Goal: Task Accomplishment & Management: Complete application form

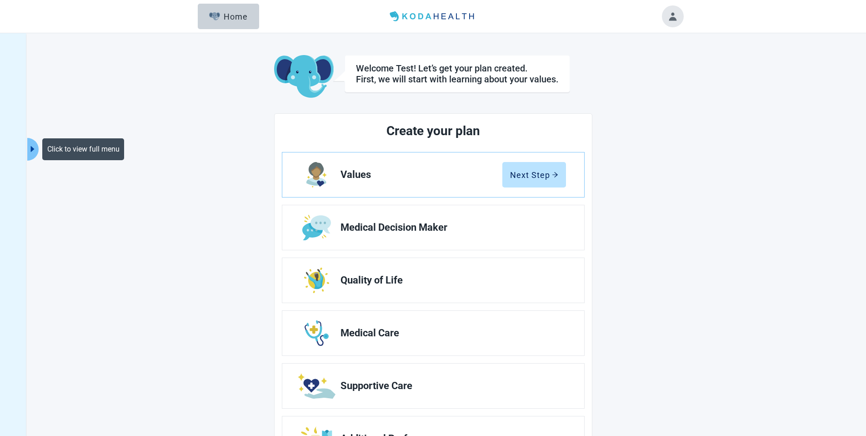
click at [37, 146] on icon "caret-right" at bounding box center [32, 149] width 9 height 9
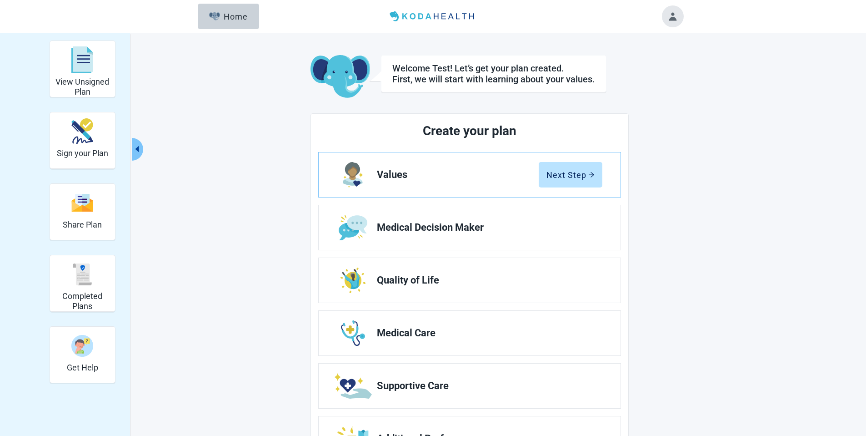
click at [139, 149] on icon "caret-left" at bounding box center [137, 149] width 4 height 6
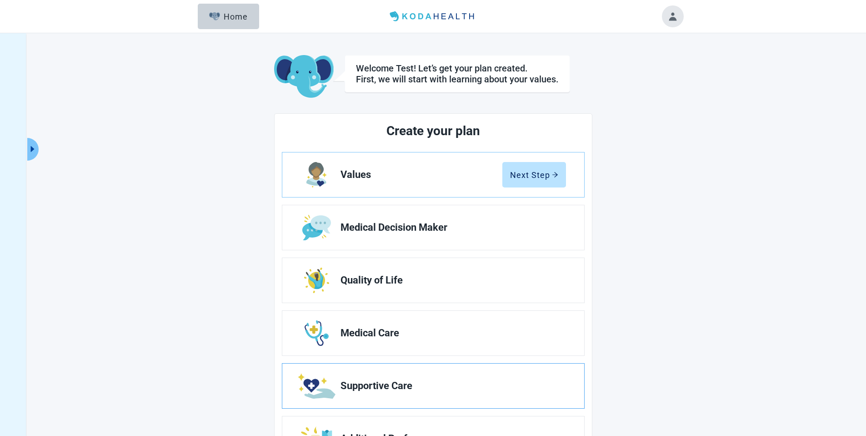
scroll to position [48, 0]
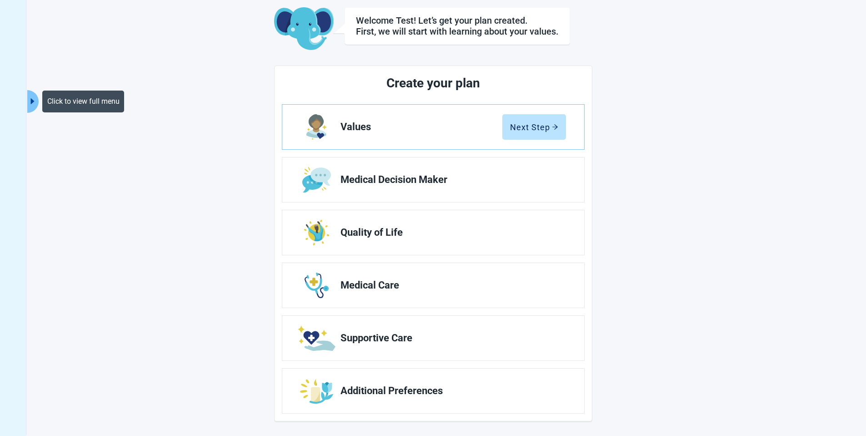
click at [220, 94] on main "Welcome Test! Let’s get your plan created. First, we will start with learning a…" at bounding box center [433, 214] width 500 height 414
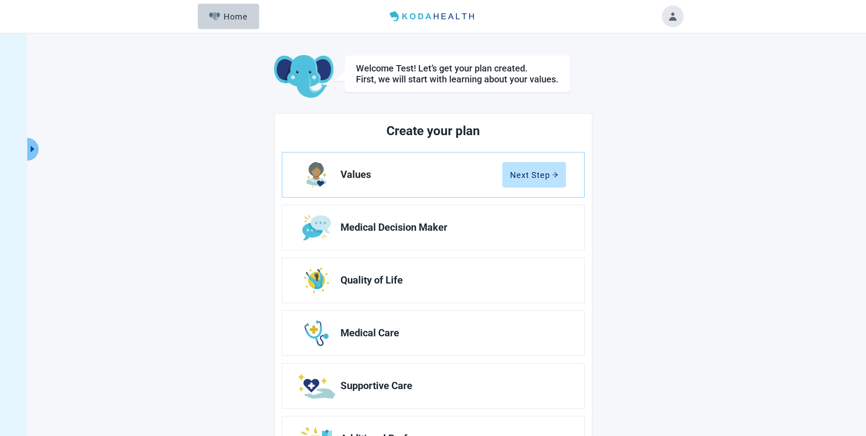
click at [673, 16] on button "Toggle account menu" at bounding box center [673, 16] width 22 height 22
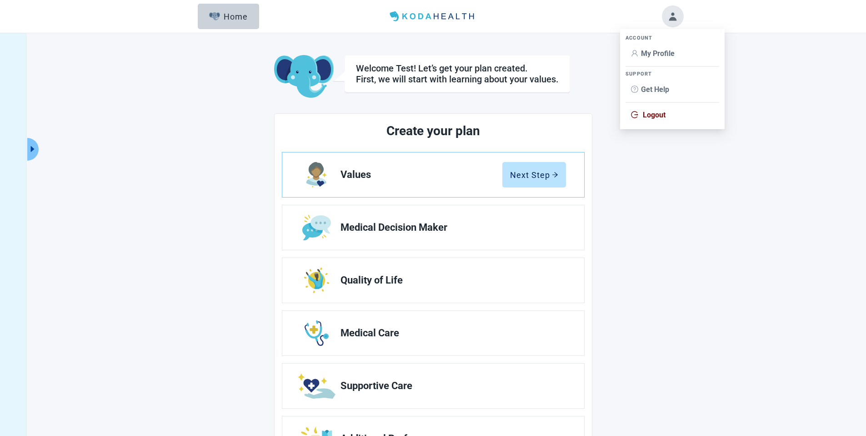
click at [575, 65] on div "Welcome Test! Let’s get your plan created. First, we will start with learning a…" at bounding box center [433, 77] width 318 height 44
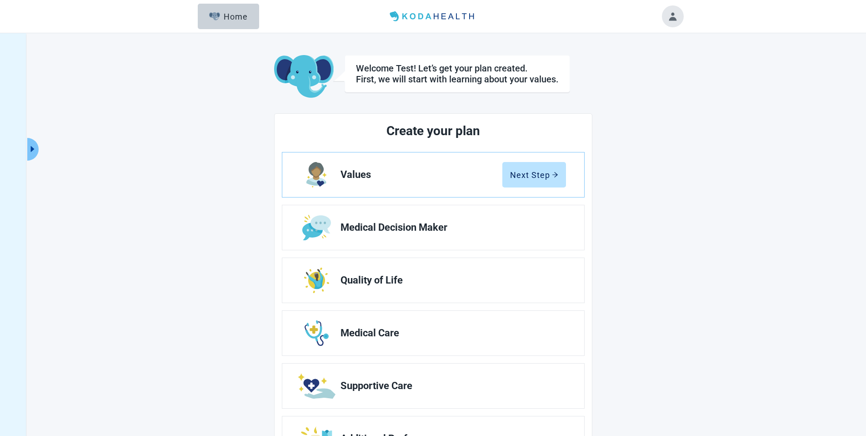
click at [663, 129] on main "Welcome Test! Let’s get your plan created. First, we will start with learning a…" at bounding box center [433, 262] width 500 height 414
click at [556, 178] on div "Next Step" at bounding box center [534, 174] width 48 height 9
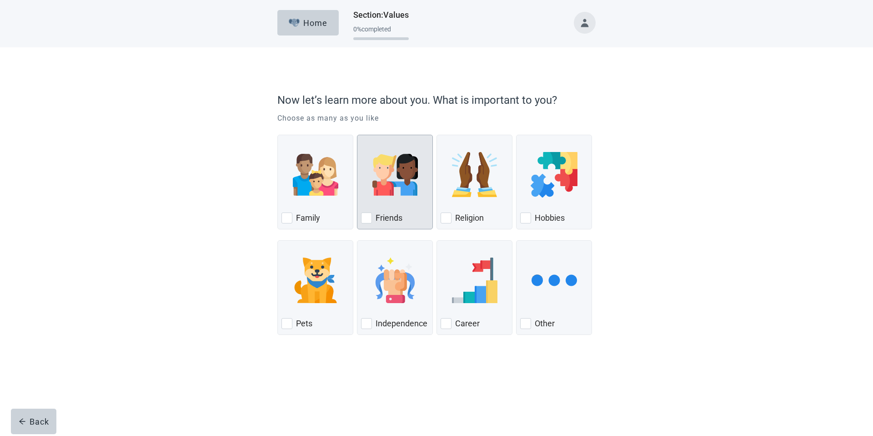
drag, startPoint x: 391, startPoint y: 184, endPoint x: 387, endPoint y: 207, distance: 23.5
click at [391, 184] on img "Friends, checkbox, not checked" at bounding box center [394, 174] width 45 height 45
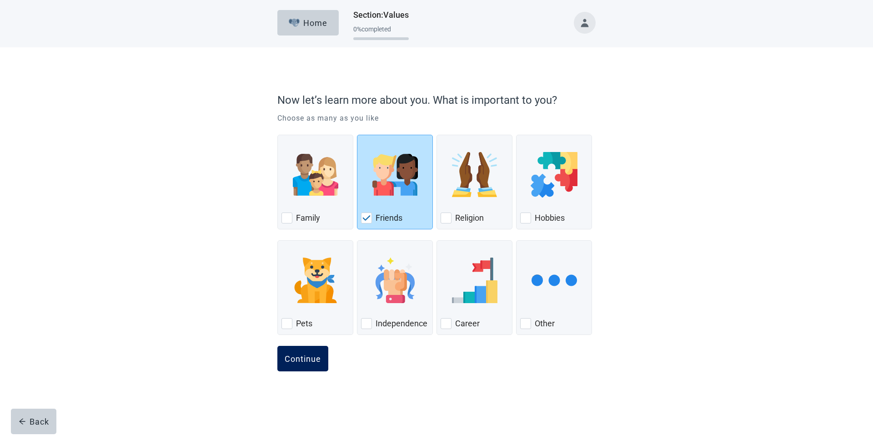
drag, startPoint x: 315, startPoint y: 351, endPoint x: 316, endPoint y: 346, distance: 4.7
click at [315, 351] on button "Continue" at bounding box center [302, 357] width 51 height 25
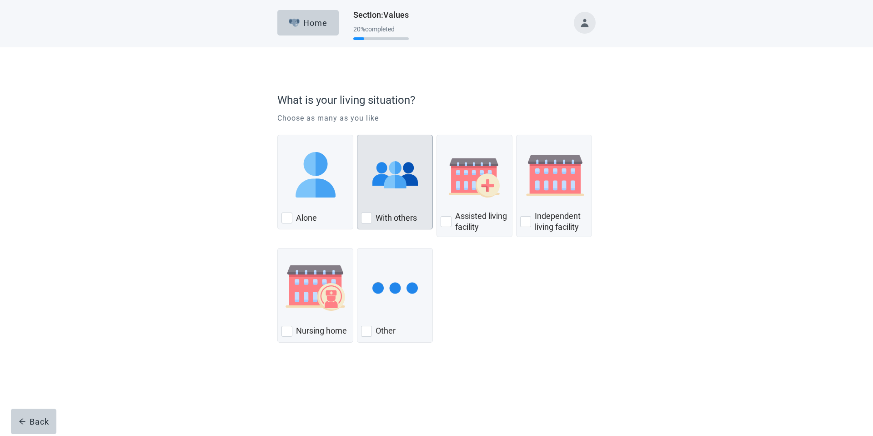
click at [393, 197] on img "With Others, checkbox, not checked" at bounding box center [394, 174] width 45 height 45
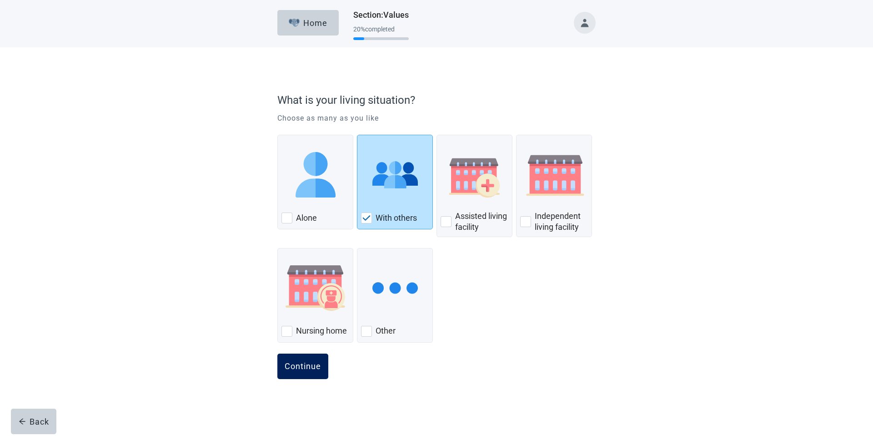
click at [303, 356] on button "Continue" at bounding box center [302, 365] width 51 height 25
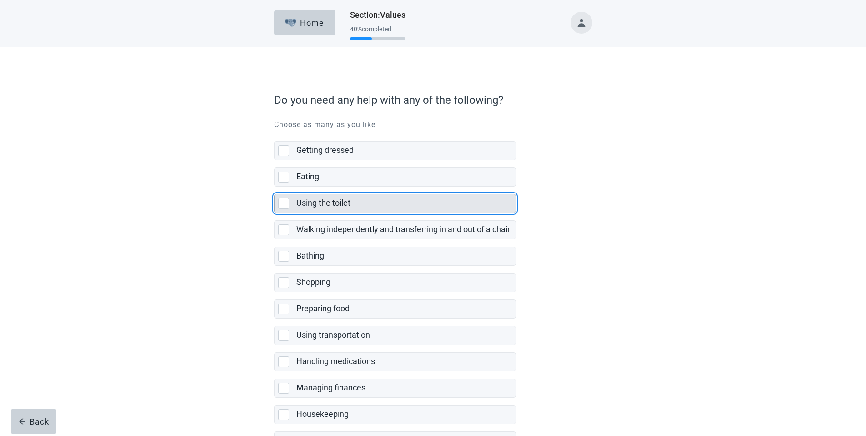
click at [363, 206] on div "Using the toilet" at bounding box center [403, 202] width 214 height 11
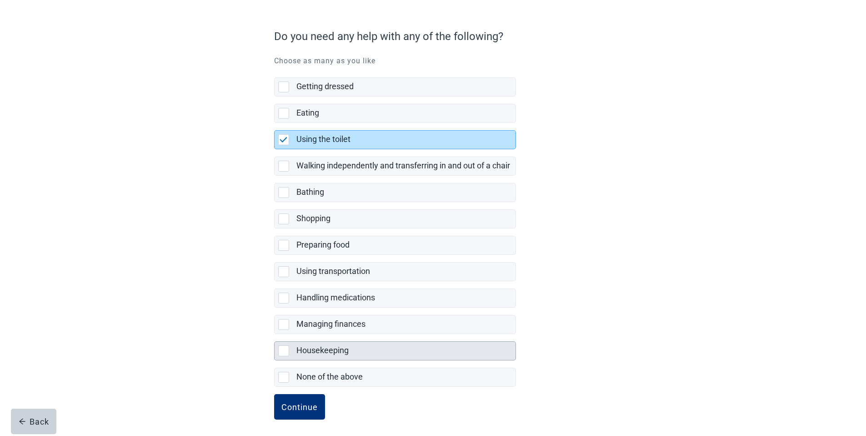
scroll to position [67, 0]
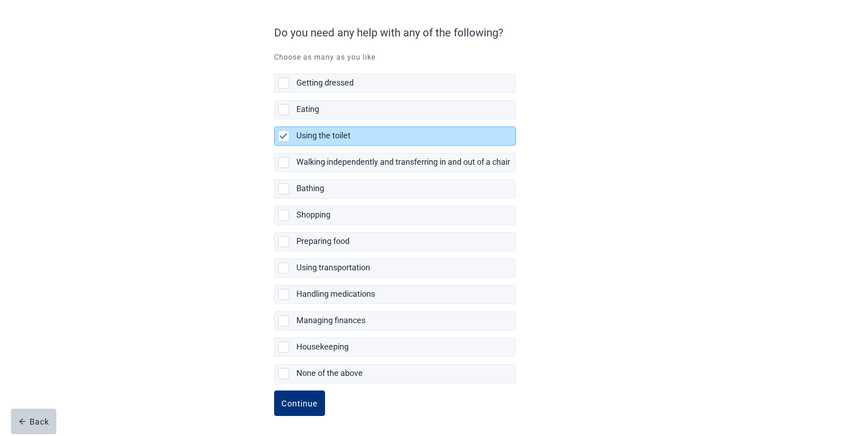
click at [313, 388] on form "Do you need any help with any of the following? Choose as many as you like Gett…" at bounding box center [433, 227] width 318 height 415
click at [314, 397] on button "Continue" at bounding box center [299, 402] width 51 height 25
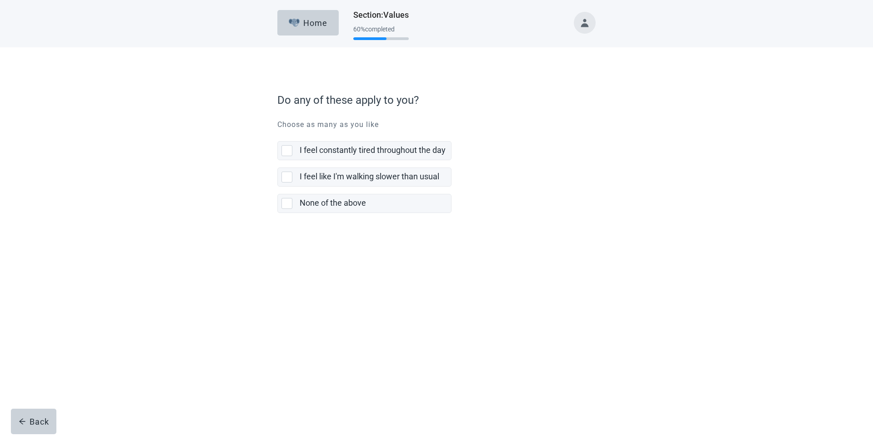
click at [319, 166] on label "I feel like I'm walking slower than usual" at bounding box center [364, 173] width 174 height 26
click at [315, 156] on div "I feel constantly tired throughout the day" at bounding box center [375, 150] width 151 height 18
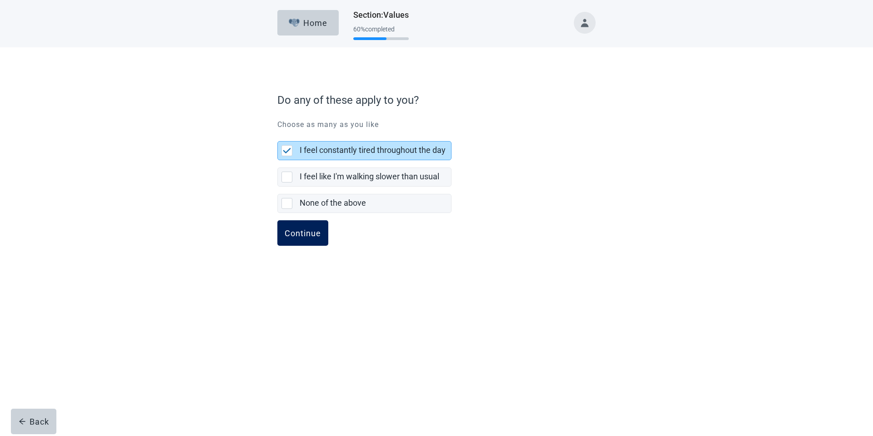
click at [306, 230] on div "Continue" at bounding box center [303, 232] width 36 height 9
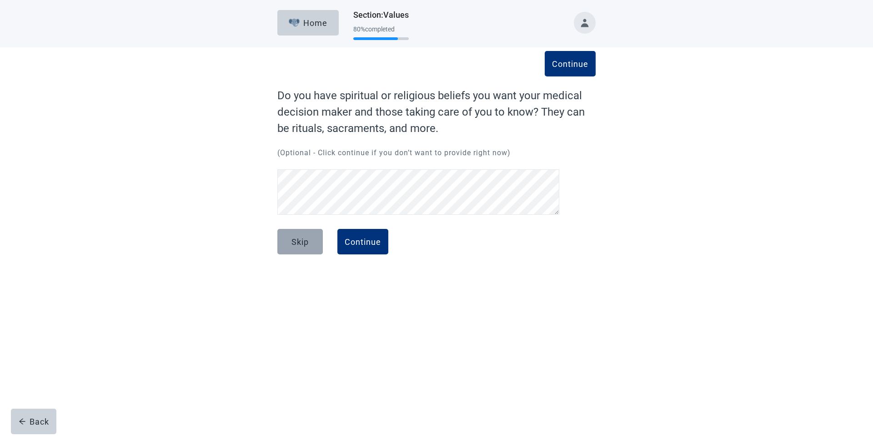
click at [306, 240] on div "Skip" at bounding box center [299, 241] width 17 height 9
click at [289, 237] on button "Skip" at bounding box center [299, 241] width 45 height 25
click at [291, 237] on div "Skip" at bounding box center [299, 241] width 17 height 9
click at [250, 147] on div "Continue Do you have spiritual or religious beliefs you want your medical decis…" at bounding box center [436, 169] width 382 height 209
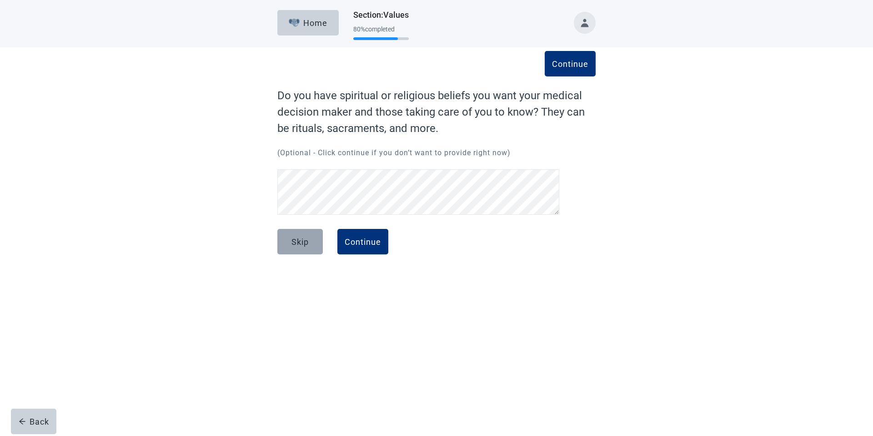
click at [302, 243] on div "Skip" at bounding box center [299, 241] width 17 height 9
click at [291, 247] on button "Skip" at bounding box center [299, 241] width 45 height 25
click at [382, 242] on button "Continue" at bounding box center [362, 241] width 51 height 25
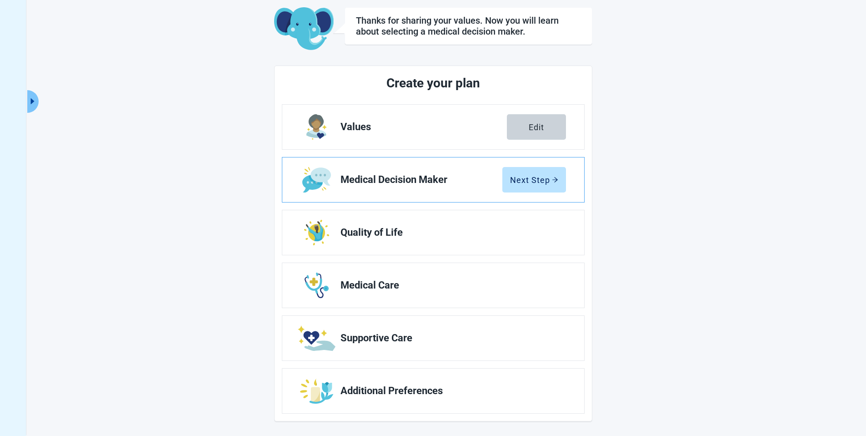
click at [499, 171] on link "Medical Decision Maker Next Step" at bounding box center [433, 179] width 302 height 45
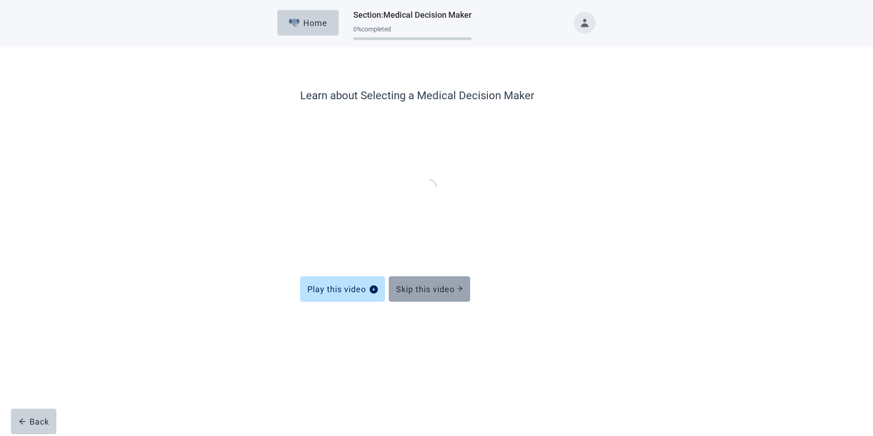
click at [444, 284] on div "Skip this video" at bounding box center [429, 288] width 67 height 9
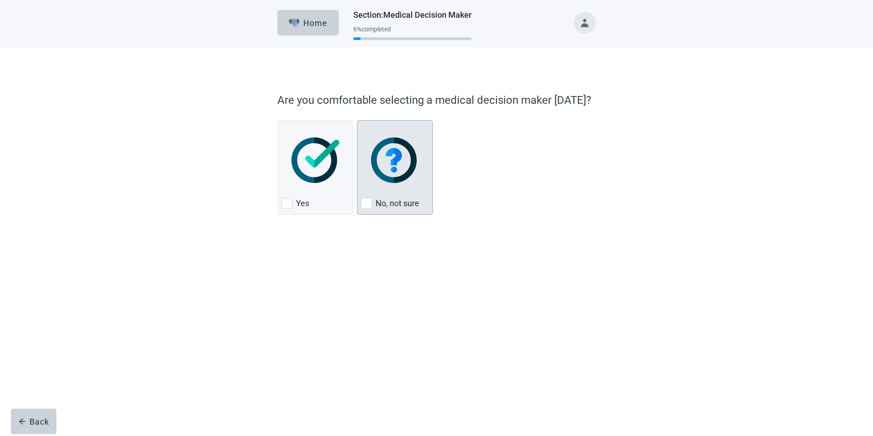
click at [407, 175] on img "No, not sure, checkbox, not checked" at bounding box center [395, 159] width 48 height 45
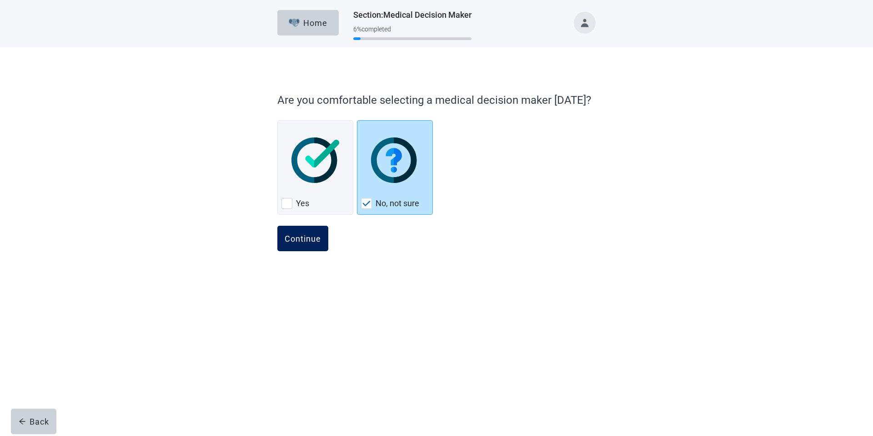
click at [310, 244] on button "Continue" at bounding box center [302, 237] width 51 height 25
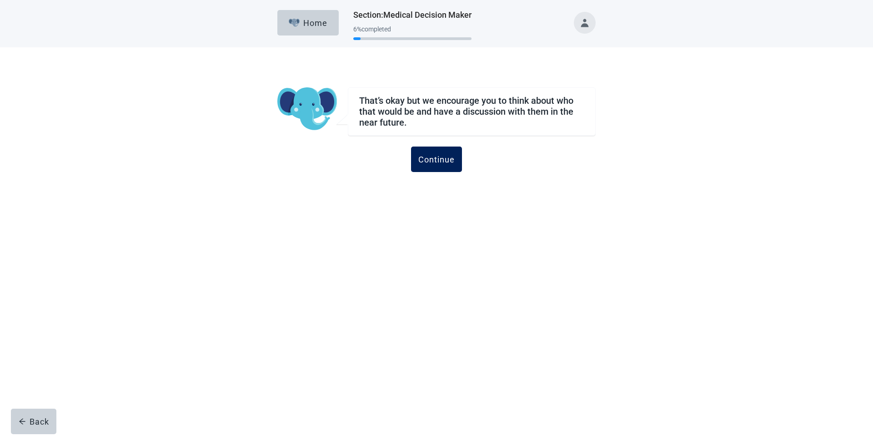
click at [439, 157] on div "Continue" at bounding box center [436, 159] width 36 height 9
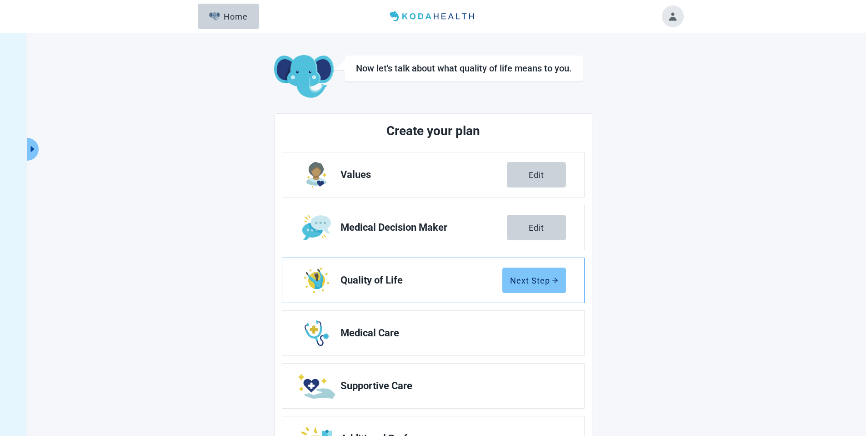
click at [531, 283] on div "Next Step" at bounding box center [534, 279] width 48 height 9
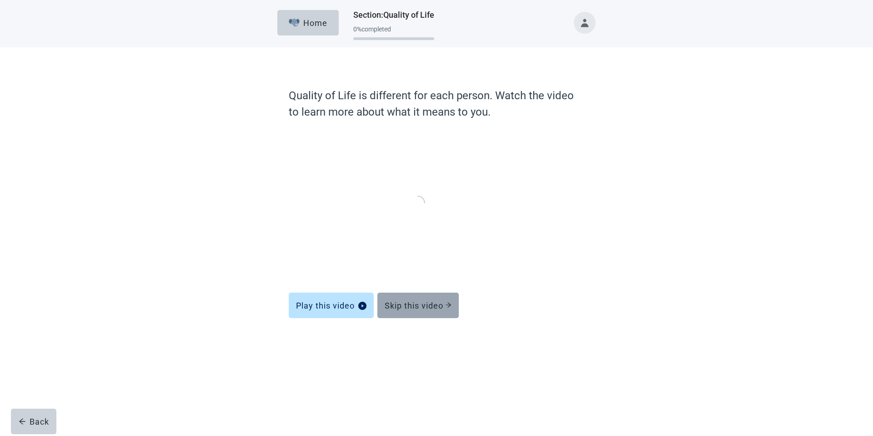
click at [400, 297] on button "Skip this video" at bounding box center [417, 304] width 81 height 25
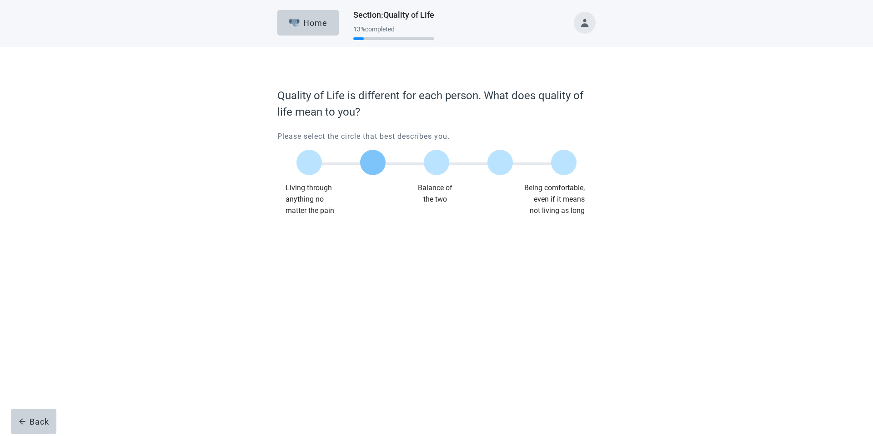
click at [380, 165] on label "Main content" at bounding box center [372, 162] width 25 height 25
click at [315, 234] on div "Continue" at bounding box center [303, 234] width 36 height 9
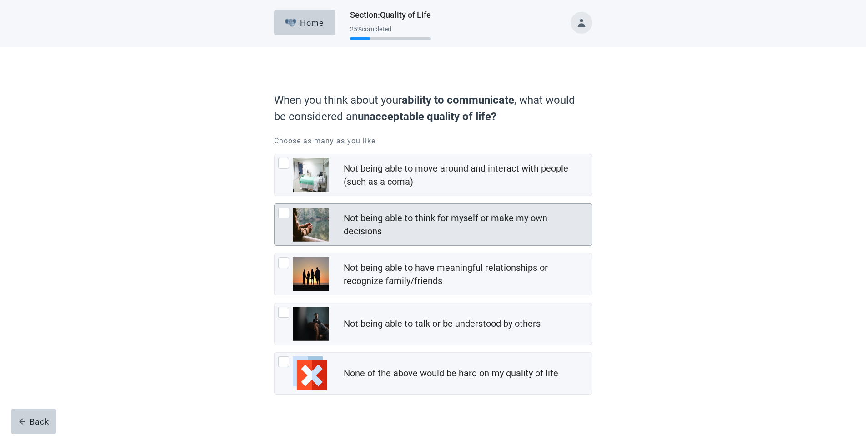
click at [408, 244] on div "Not being able to think for myself or make my own decisions" at bounding box center [433, 224] width 317 height 41
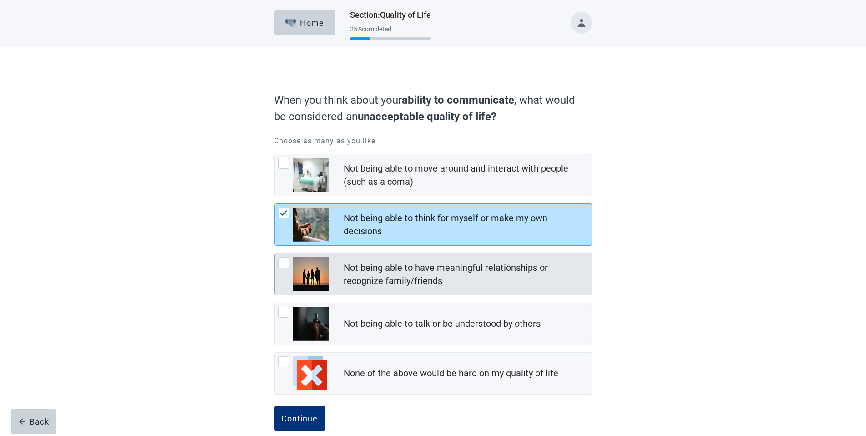
click at [393, 286] on div "Not being able to have meaningful relationships or recognize family/friends" at bounding box center [465, 274] width 243 height 26
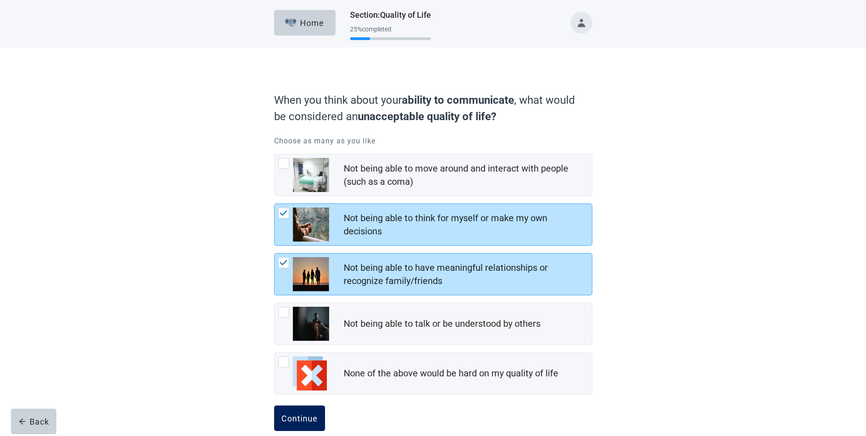
click at [293, 416] on div "Continue" at bounding box center [299, 417] width 36 height 9
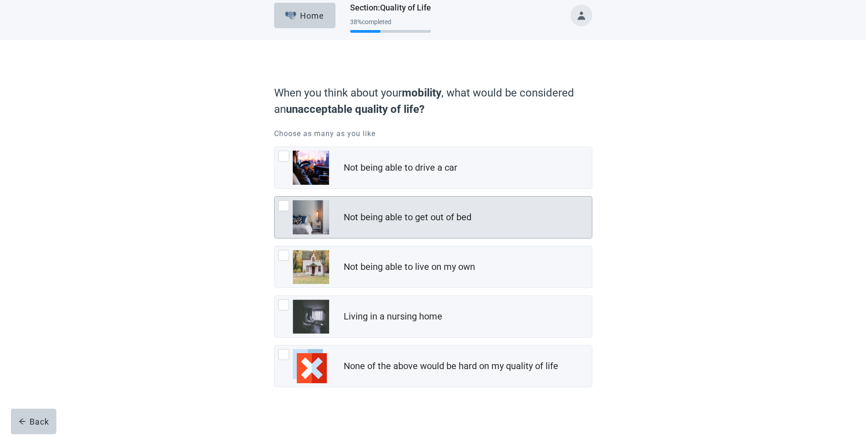
scroll to position [15, 0]
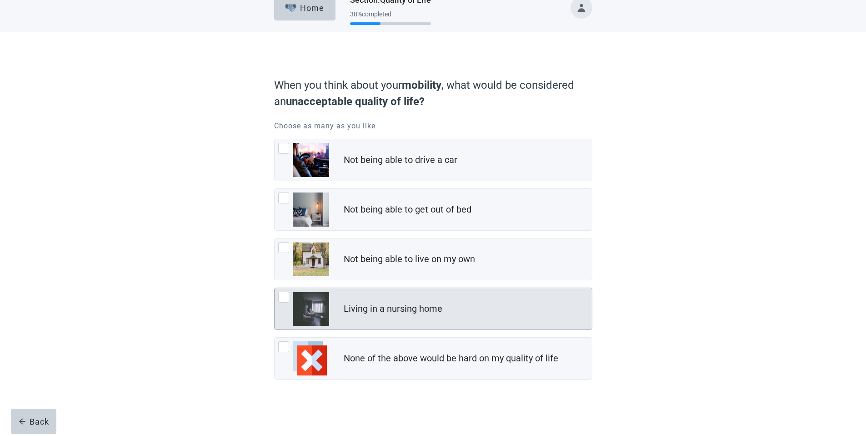
click at [344, 306] on div "Living in a nursing home" at bounding box center [393, 308] width 99 height 13
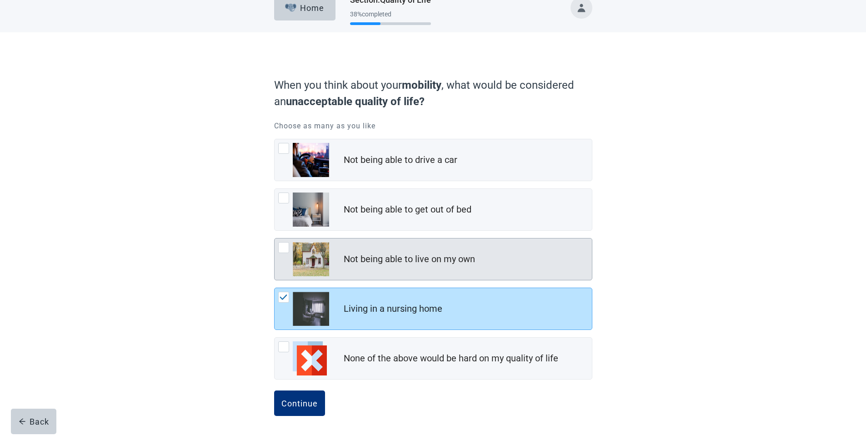
click at [347, 245] on div "Not being able to live on my own" at bounding box center [433, 258] width 317 height 41
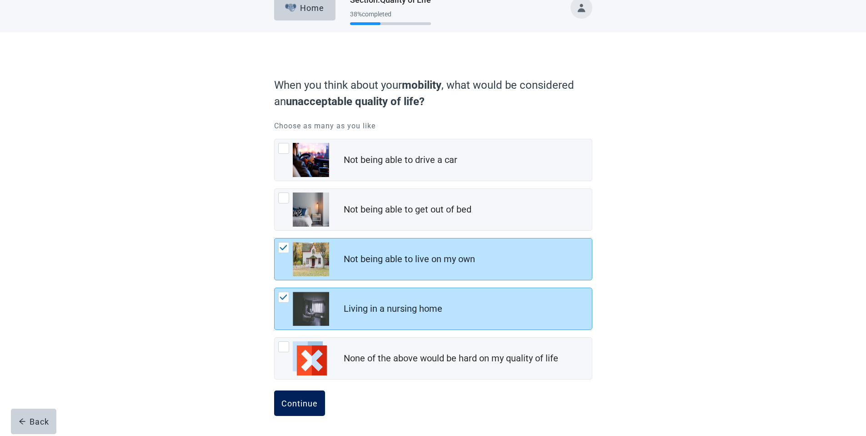
click at [309, 395] on button "Continue" at bounding box center [299, 402] width 51 height 25
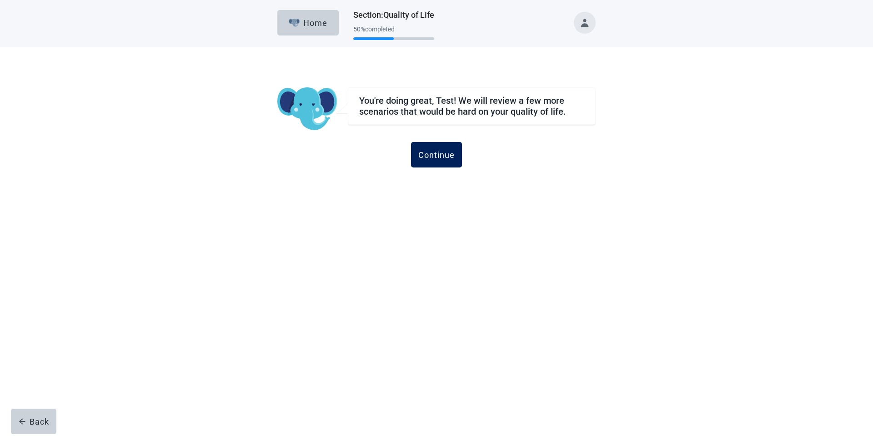
click at [433, 158] on div "Continue" at bounding box center [436, 154] width 36 height 9
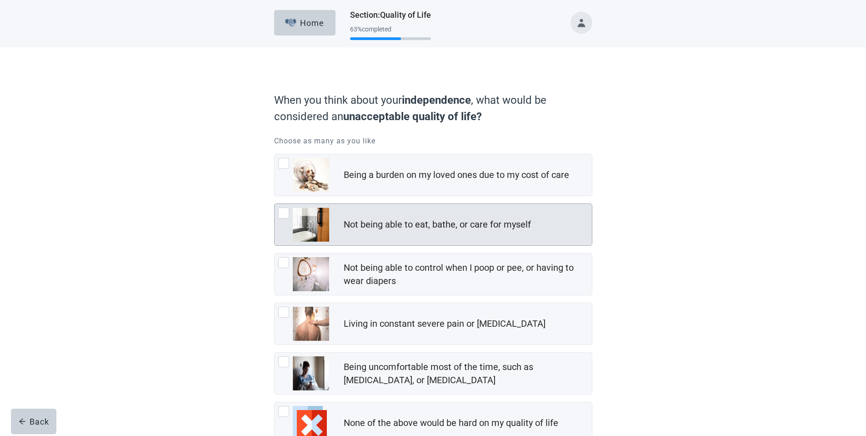
click at [398, 230] on div "Not being able to eat, bathe, or care for myself" at bounding box center [437, 224] width 187 height 13
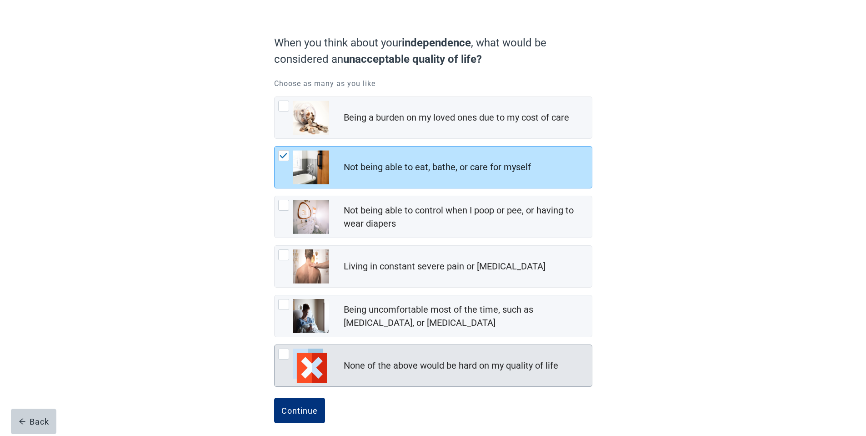
scroll to position [65, 0]
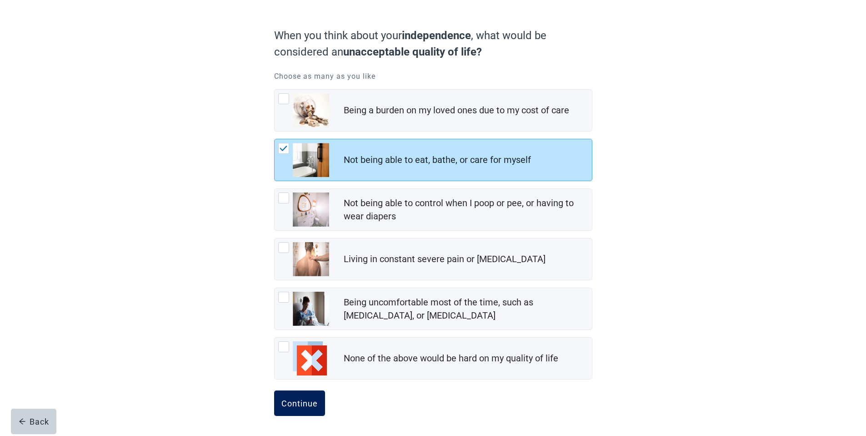
click at [310, 410] on button "Continue" at bounding box center [299, 402] width 51 height 25
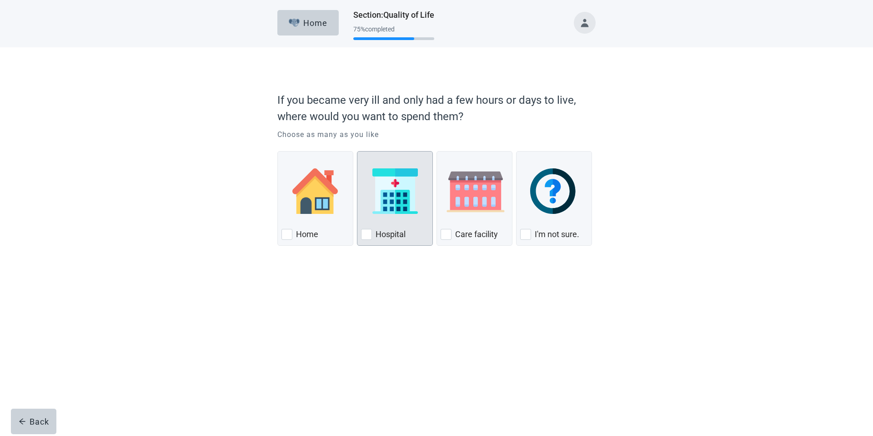
click at [380, 186] on img "Hospital, checkbox, not checked" at bounding box center [394, 190] width 45 height 45
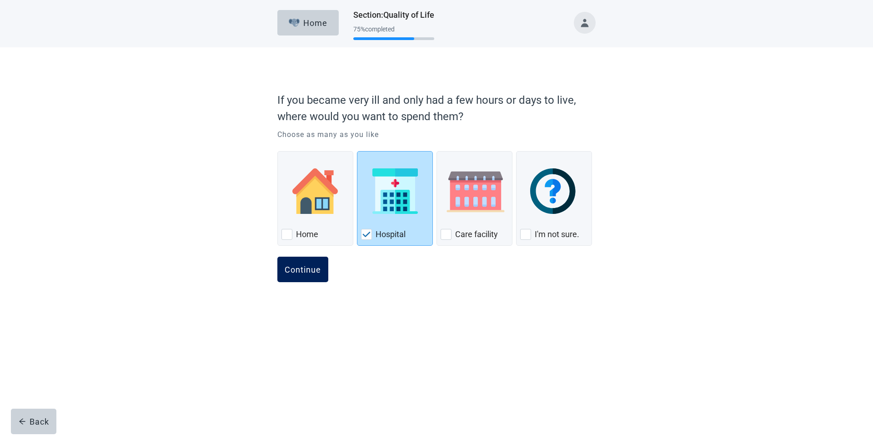
drag, startPoint x: 290, startPoint y: 268, endPoint x: 312, endPoint y: 256, distance: 24.4
click at [290, 267] on div "Continue" at bounding box center [303, 269] width 36 height 9
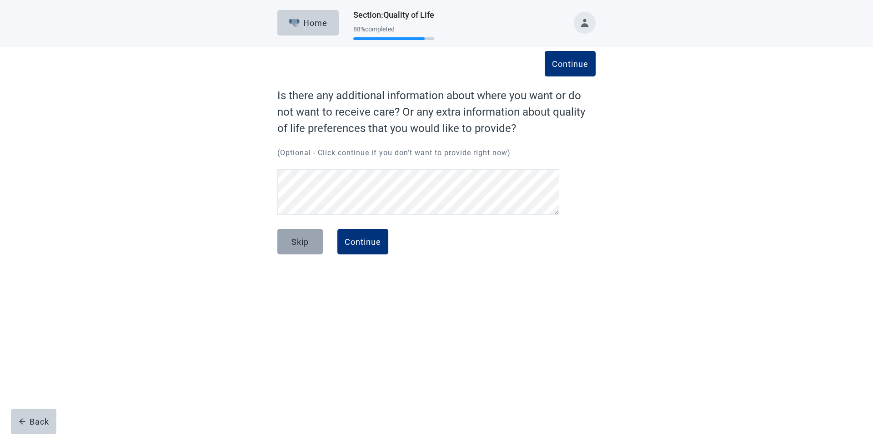
click at [298, 250] on button "Skip" at bounding box center [299, 241] width 45 height 25
click at [299, 232] on button "Skip" at bounding box center [299, 241] width 45 height 25
click at [363, 243] on div "Continue" at bounding box center [363, 241] width 36 height 9
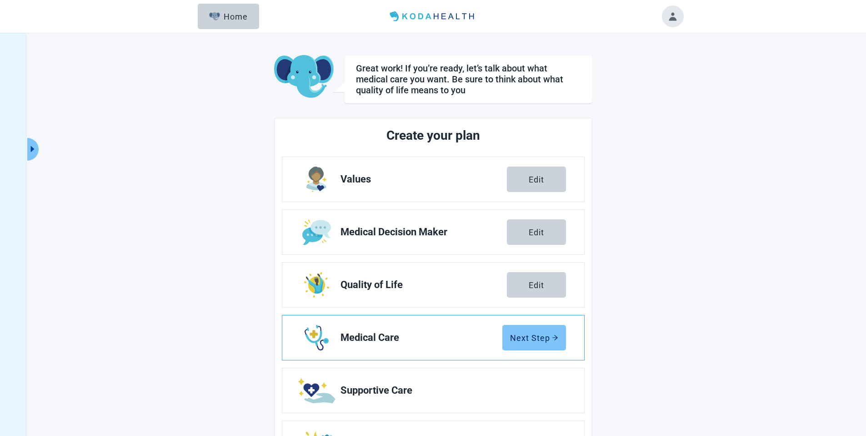
click at [540, 335] on div "Next Step" at bounding box center [534, 337] width 48 height 9
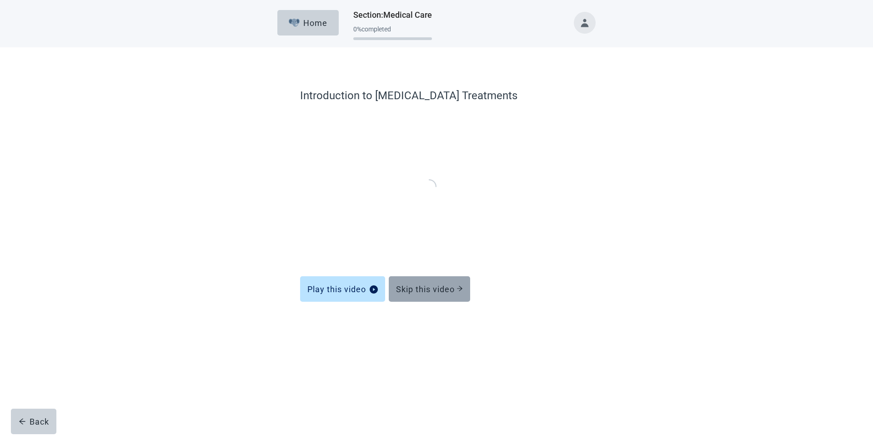
click at [423, 283] on button "Skip this video" at bounding box center [429, 288] width 81 height 25
click at [414, 281] on button "Skip this video" at bounding box center [429, 288] width 81 height 25
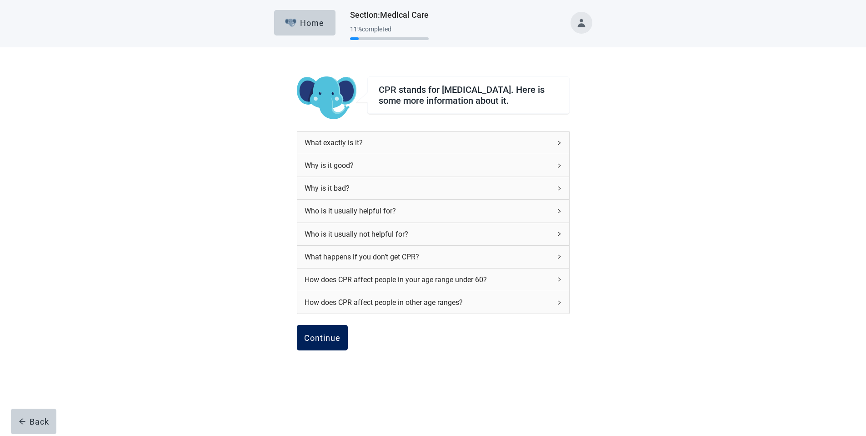
click at [326, 342] on div "Continue" at bounding box center [322, 337] width 36 height 9
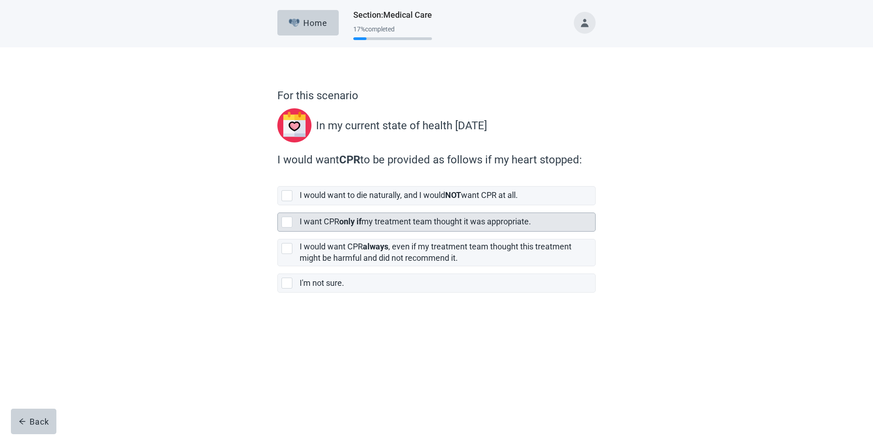
click at [352, 222] on strong "only if" at bounding box center [350, 221] width 22 height 10
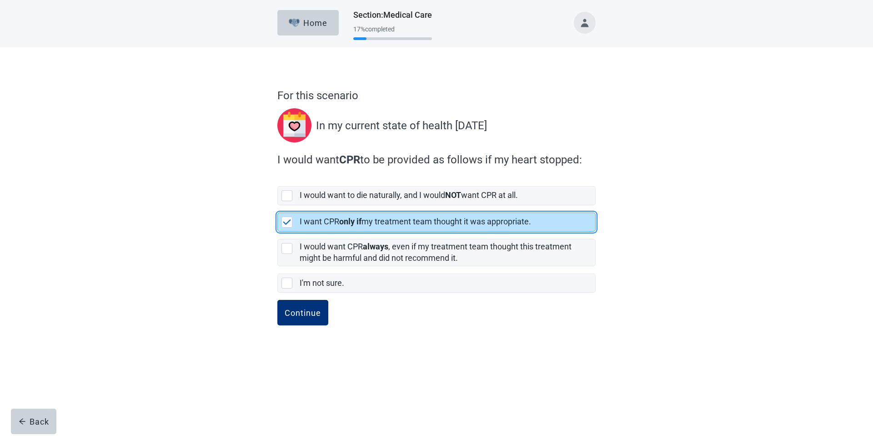
click at [319, 299] on form "For this scenario In my current state of health today I would want CPR to be pr…" at bounding box center [436, 216] width 318 height 258
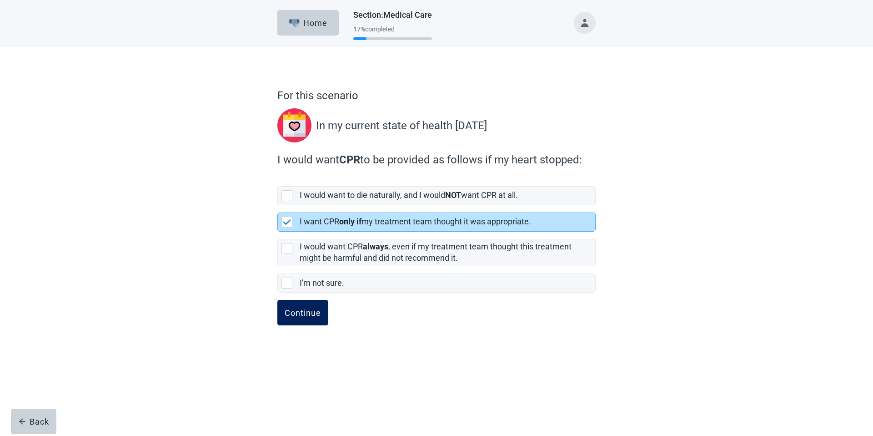
click at [327, 307] on button "Continue" at bounding box center [302, 312] width 51 height 25
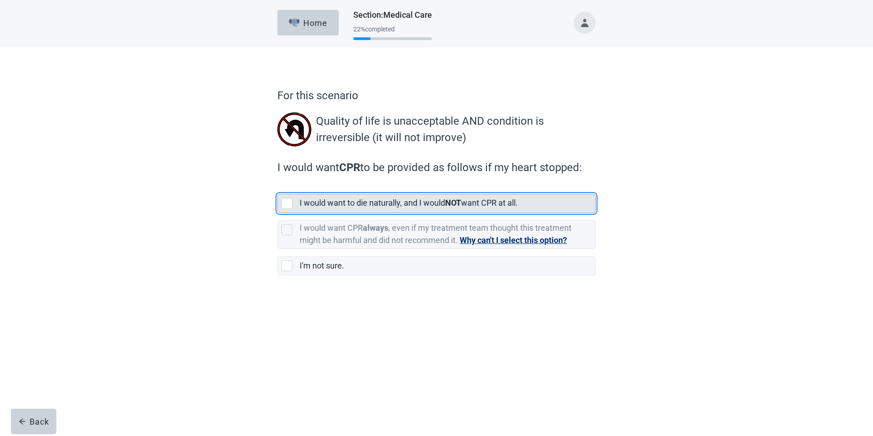
click at [378, 204] on label "I would want to die naturally, and I would NOT want CPR at all." at bounding box center [409, 203] width 218 height 10
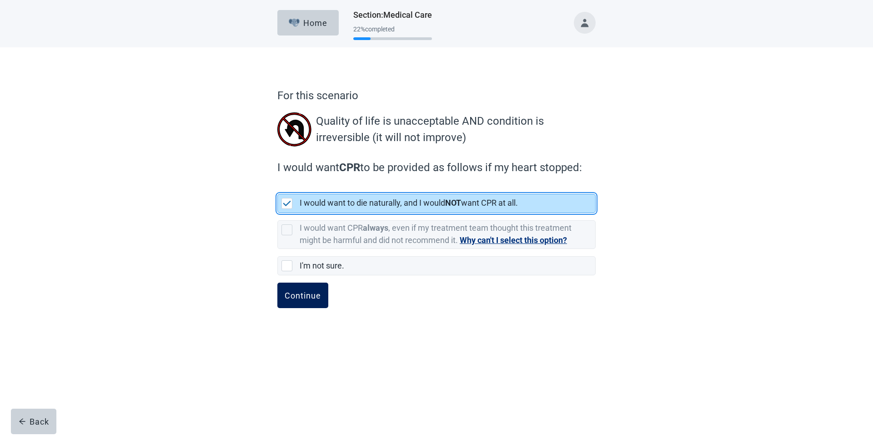
click at [321, 294] on button "Continue" at bounding box center [302, 294] width 51 height 25
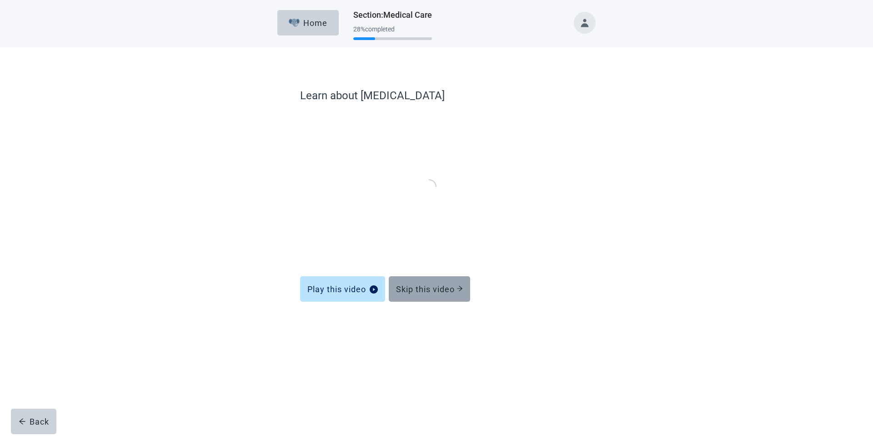
click at [417, 283] on button "Skip this video" at bounding box center [429, 288] width 81 height 25
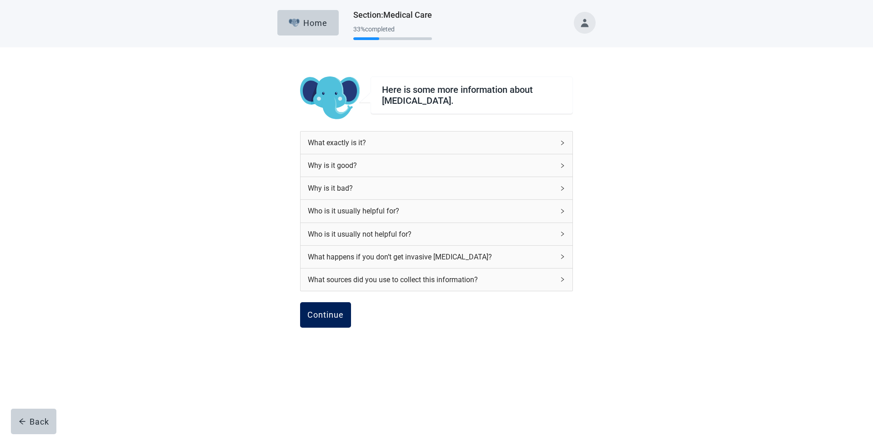
click at [333, 306] on button "Continue" at bounding box center [325, 314] width 51 height 25
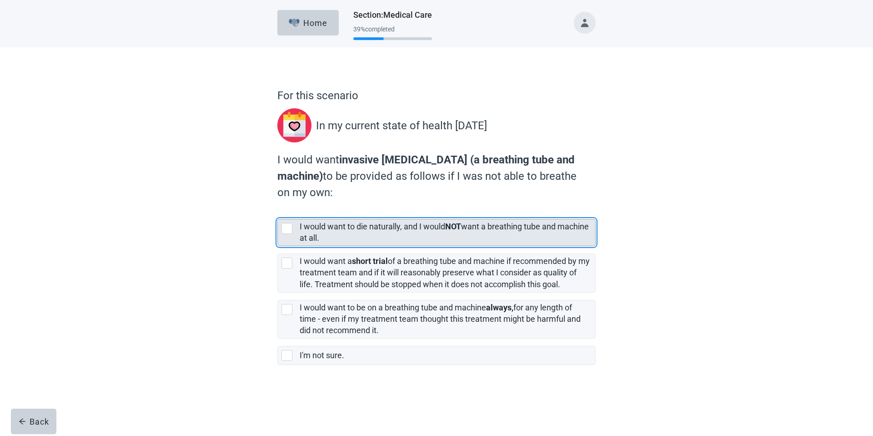
click at [354, 238] on div "I would want to die naturally, and I would NOT want a breathing tube and machin…" at bounding box center [445, 232] width 290 height 23
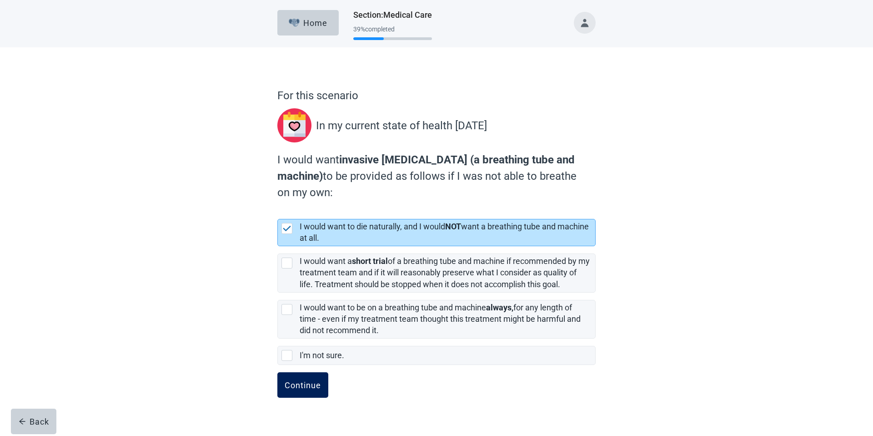
click at [308, 391] on button "Continue" at bounding box center [302, 384] width 51 height 25
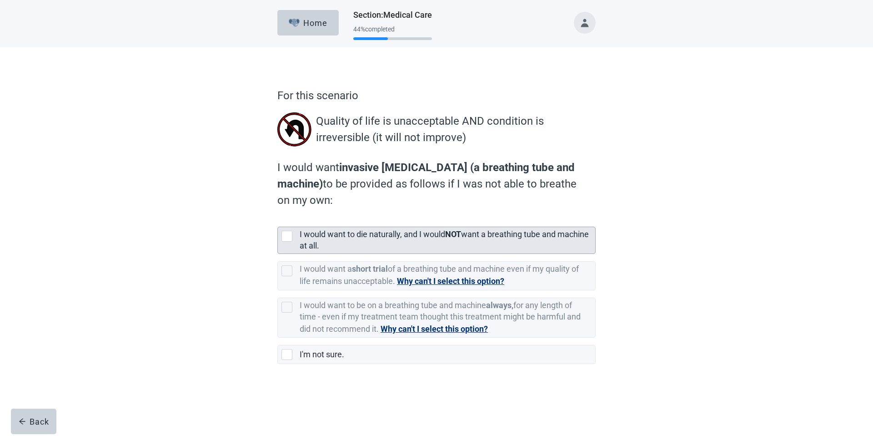
click at [340, 233] on label "I would want to die naturally, and I would NOT want a breathing tube and machin…" at bounding box center [444, 239] width 289 height 21
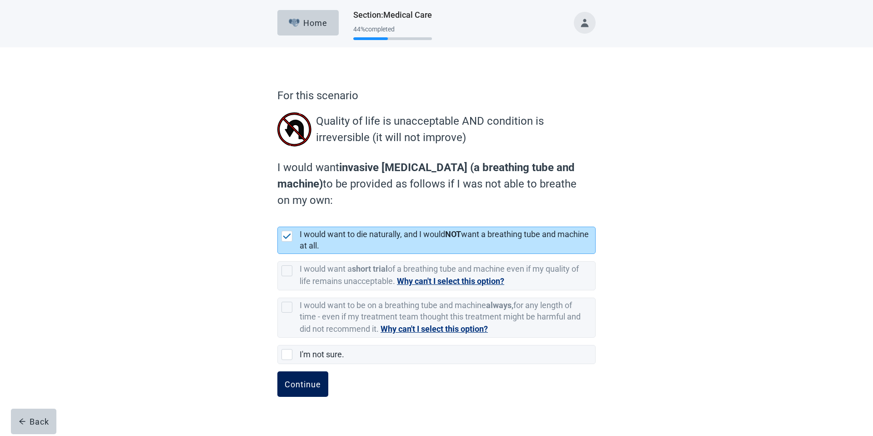
click at [305, 382] on div "Continue" at bounding box center [303, 383] width 36 height 9
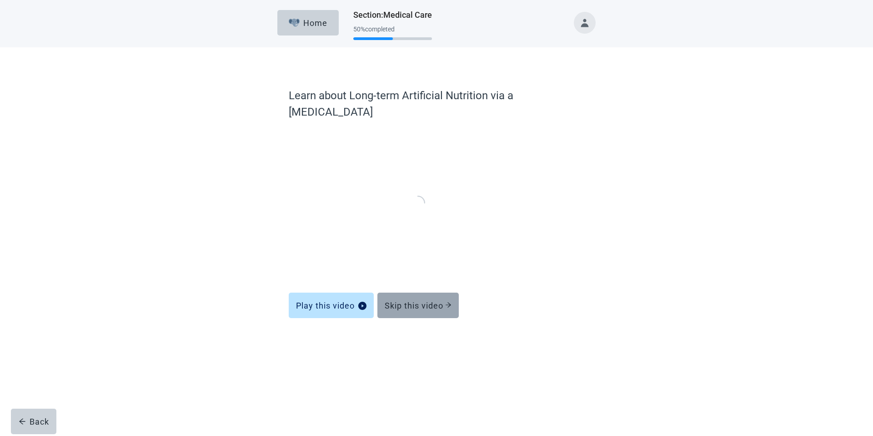
click at [436, 300] on div "Skip this video" at bounding box center [418, 304] width 67 height 9
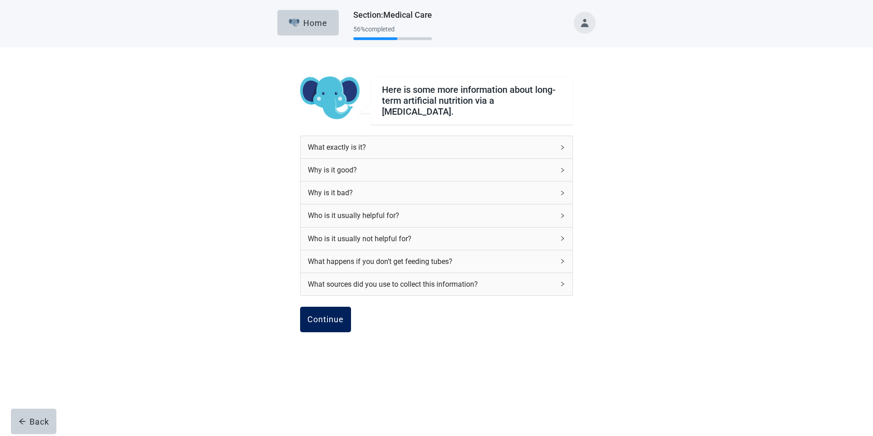
click at [305, 306] on button "Continue" at bounding box center [325, 318] width 51 height 25
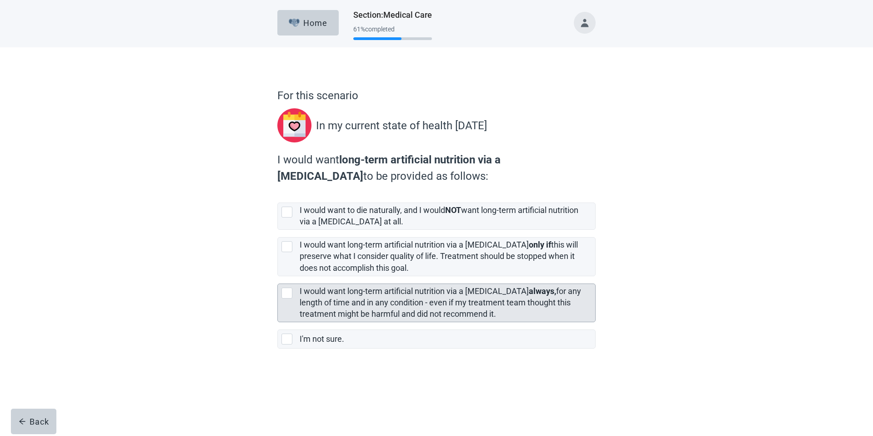
click at [340, 297] on label "I would want long-term artificial nutrition via a feeding tube always, for any …" at bounding box center [440, 302] width 281 height 32
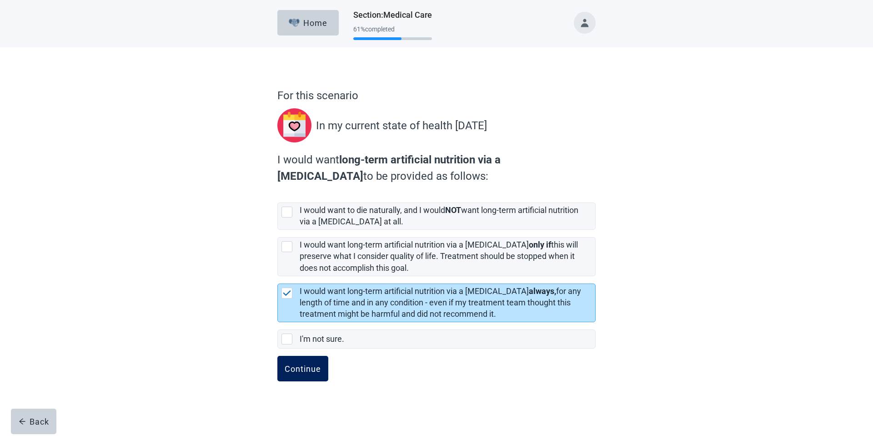
click at [300, 360] on button "Continue" at bounding box center [302, 367] width 51 height 25
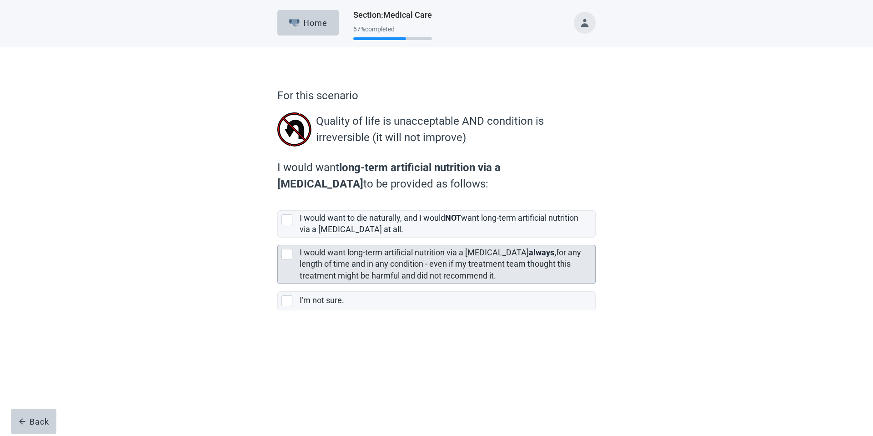
click at [340, 265] on label "I would want long-term artificial nutrition via a feeding tube always, for any …" at bounding box center [440, 263] width 281 height 32
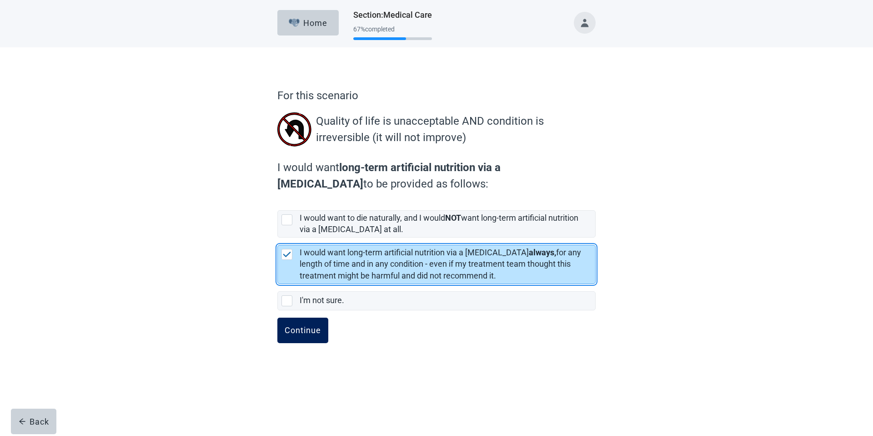
click at [288, 329] on div "Continue" at bounding box center [303, 329] width 36 height 9
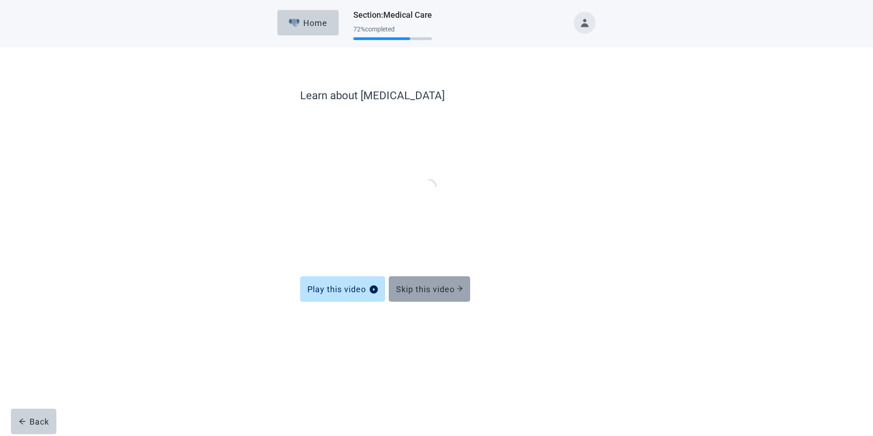
click at [443, 290] on div "Skip this video" at bounding box center [429, 288] width 67 height 9
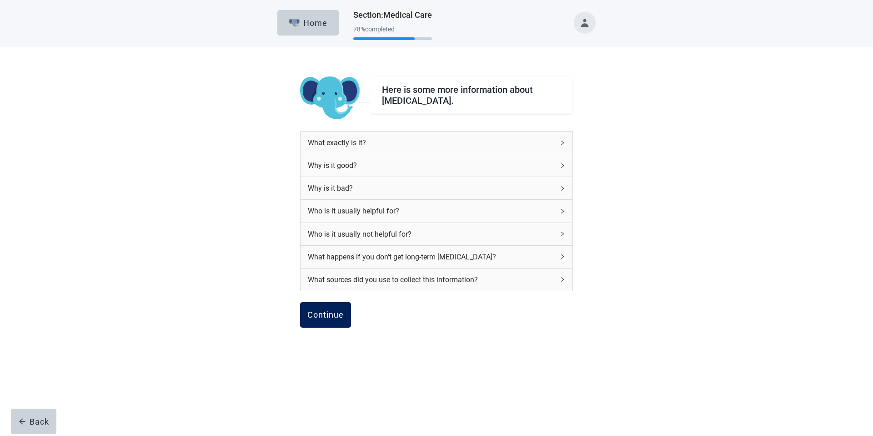
click at [317, 315] on div "Continue" at bounding box center [325, 314] width 36 height 9
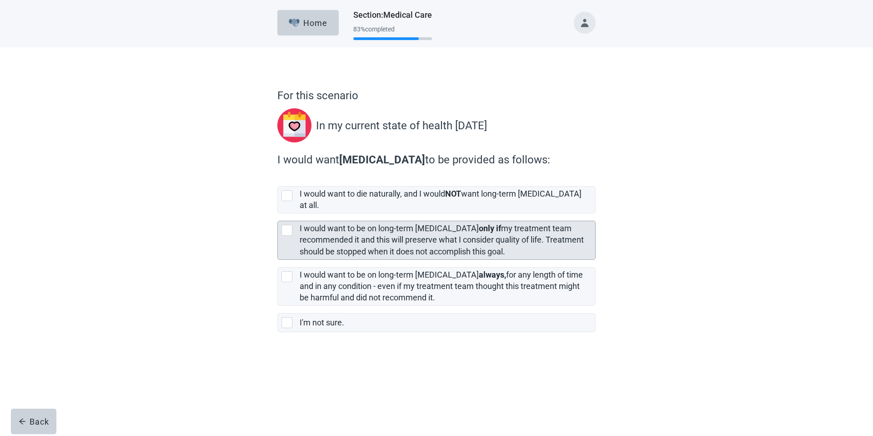
click at [337, 230] on label "I would want to be on long-term dialysis only if my treatment team recommended …" at bounding box center [442, 239] width 284 height 32
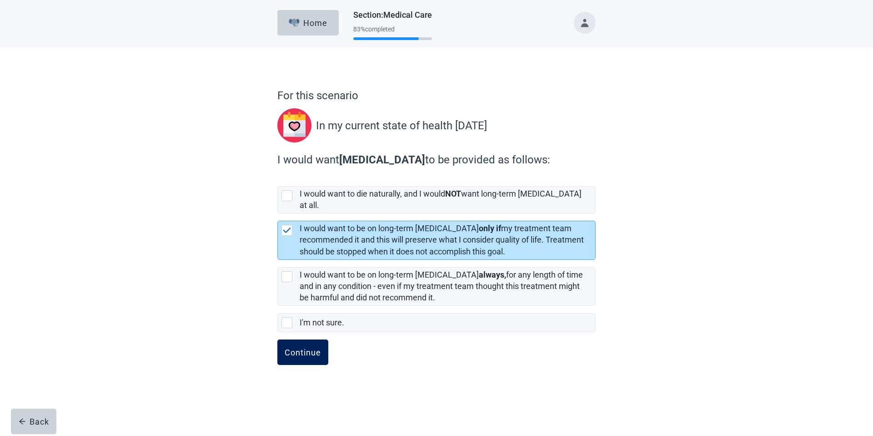
click at [304, 347] on div "Continue" at bounding box center [303, 351] width 36 height 9
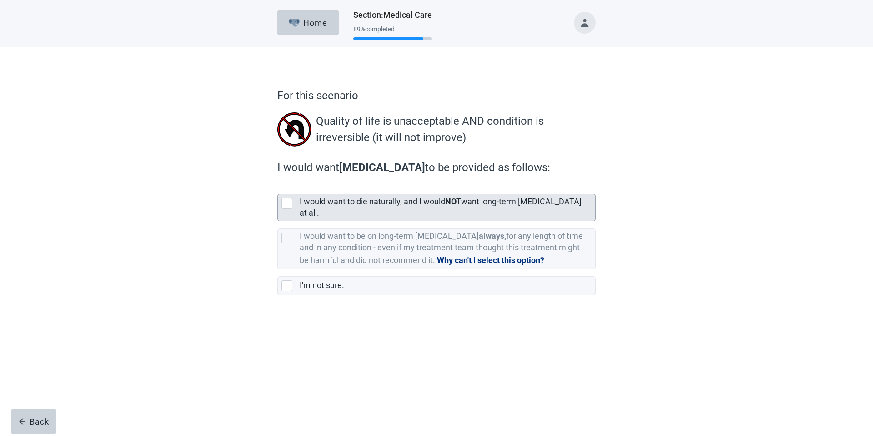
click at [325, 204] on label "I would want to die naturally, and I would NOT want long-term dialysis at all." at bounding box center [441, 206] width 282 height 21
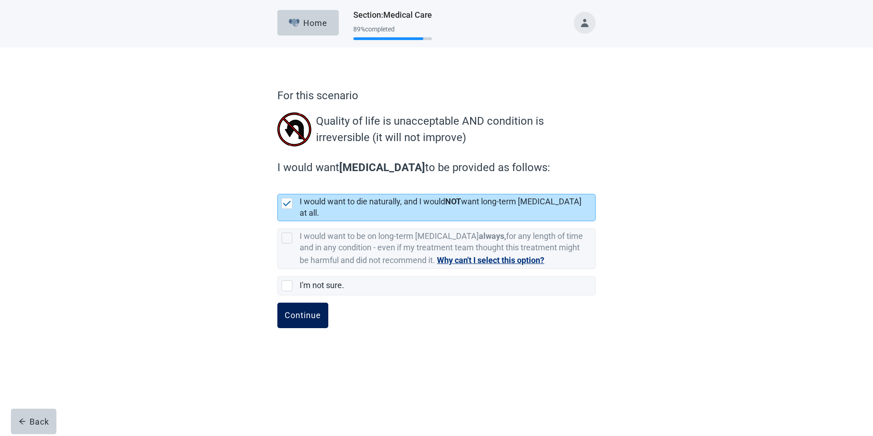
click at [316, 310] on div "Continue" at bounding box center [303, 314] width 36 height 9
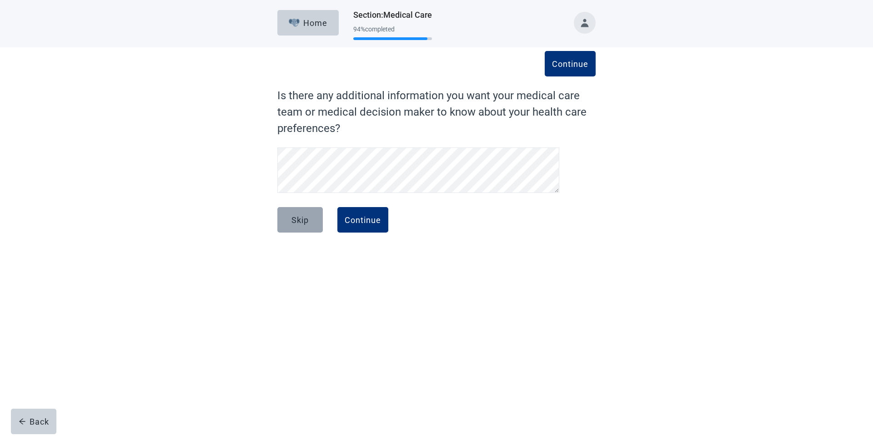
click at [300, 210] on button "Skip" at bounding box center [299, 219] width 45 height 25
click at [382, 214] on button "Continue" at bounding box center [362, 219] width 51 height 25
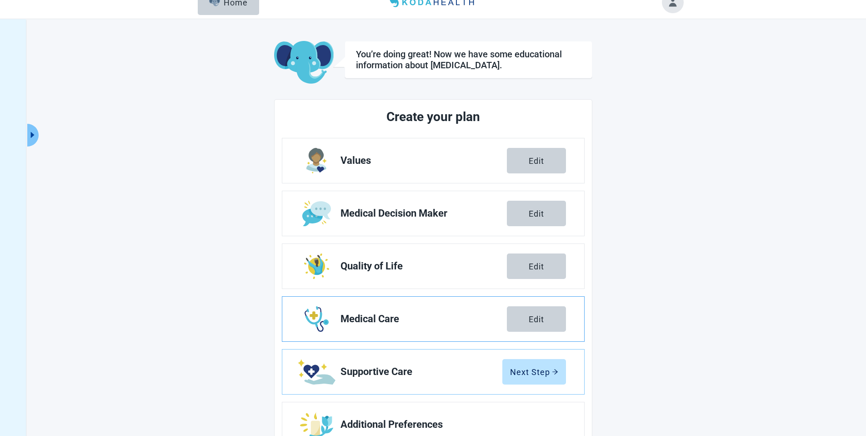
scroll to position [48, 0]
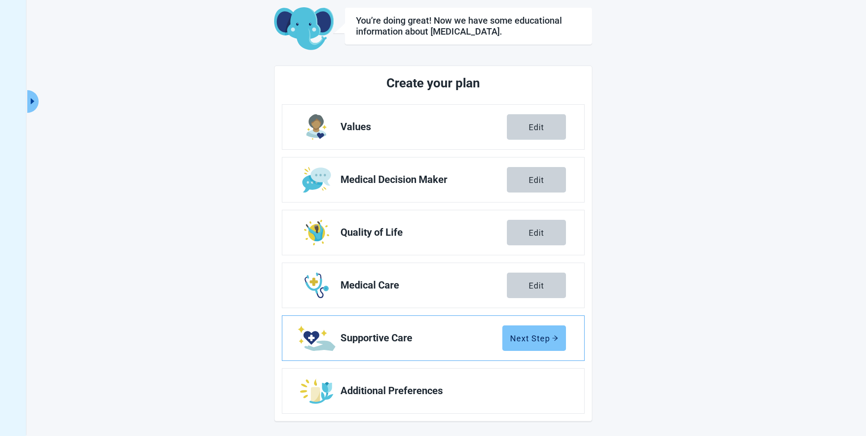
click at [525, 337] on div "Next Step" at bounding box center [534, 337] width 48 height 9
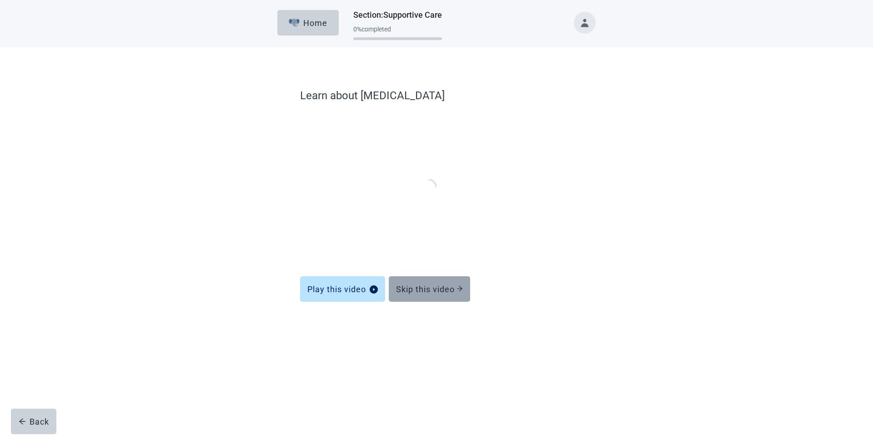
click at [418, 295] on button "Skip this video" at bounding box center [429, 288] width 81 height 25
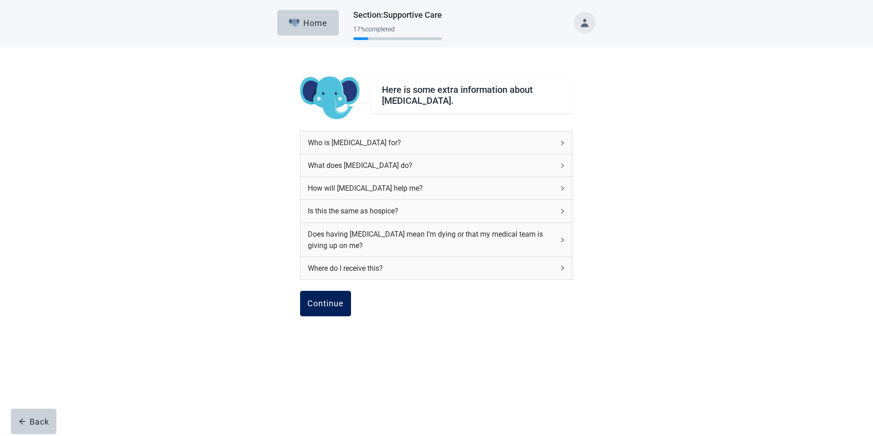
click at [319, 314] on button "Continue" at bounding box center [325, 302] width 51 height 25
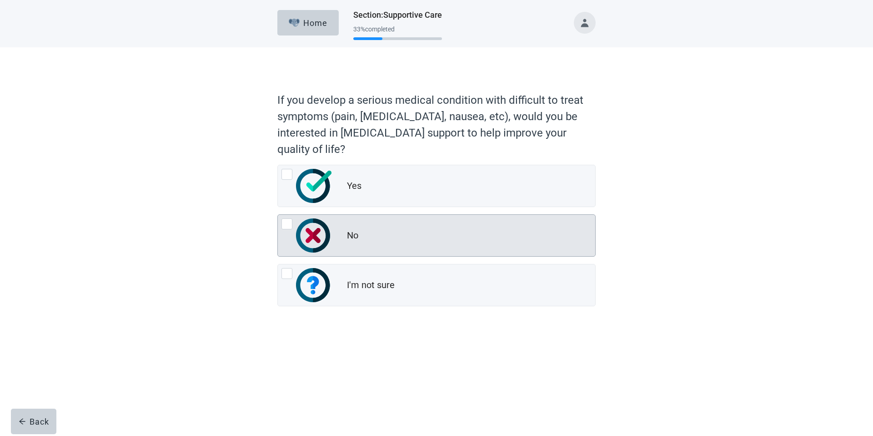
click at [356, 240] on div "No" at bounding box center [352, 235] width 11 height 13
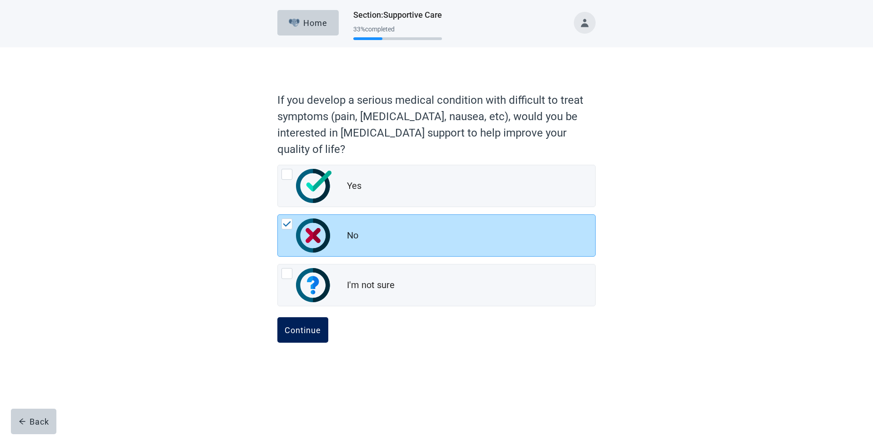
click at [296, 330] on div "Continue" at bounding box center [303, 329] width 36 height 9
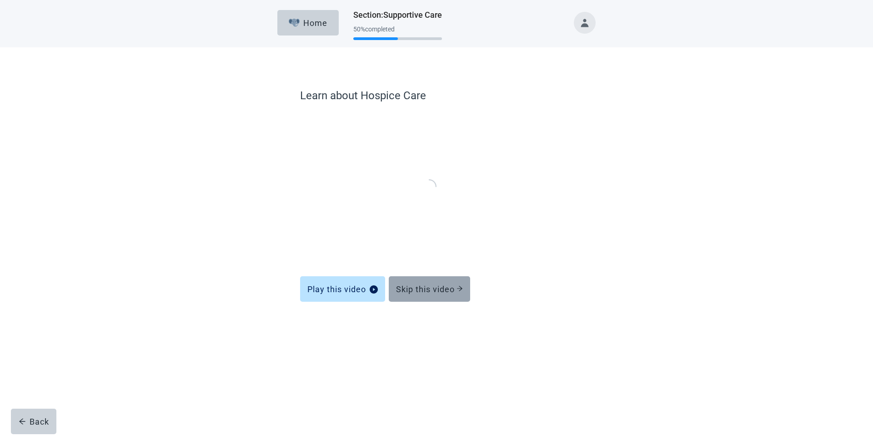
click at [447, 300] on button "Skip this video" at bounding box center [429, 288] width 81 height 25
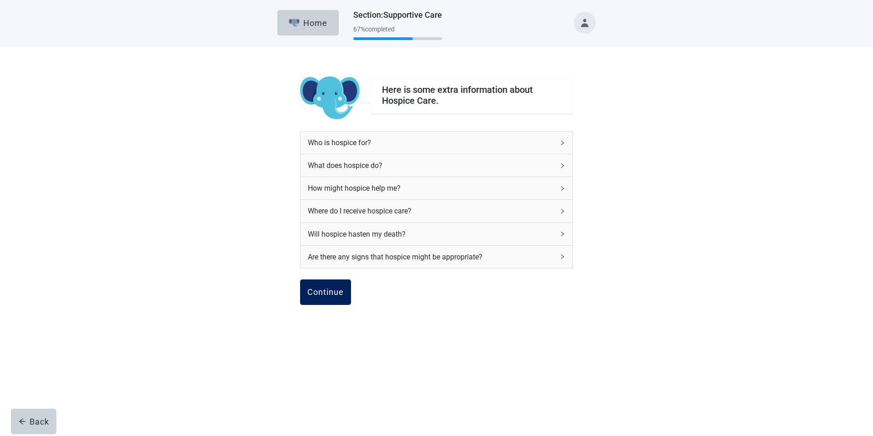
click at [329, 290] on div "Continue" at bounding box center [325, 291] width 36 height 9
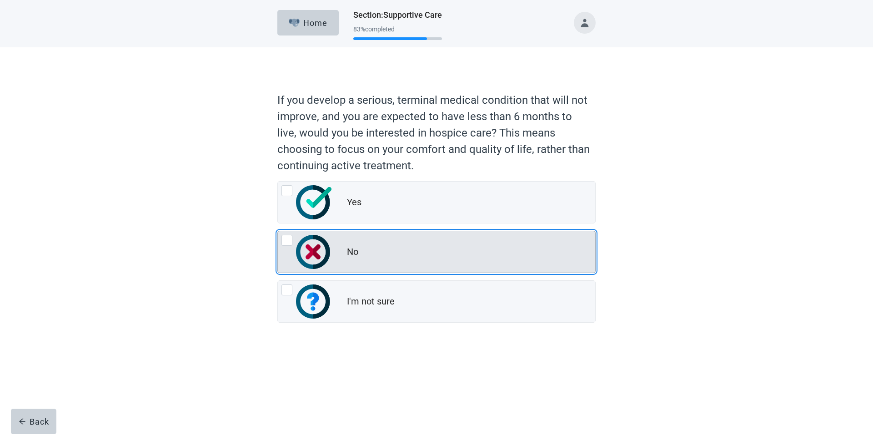
click at [366, 255] on div "No" at bounding box center [471, 252] width 248 height 18
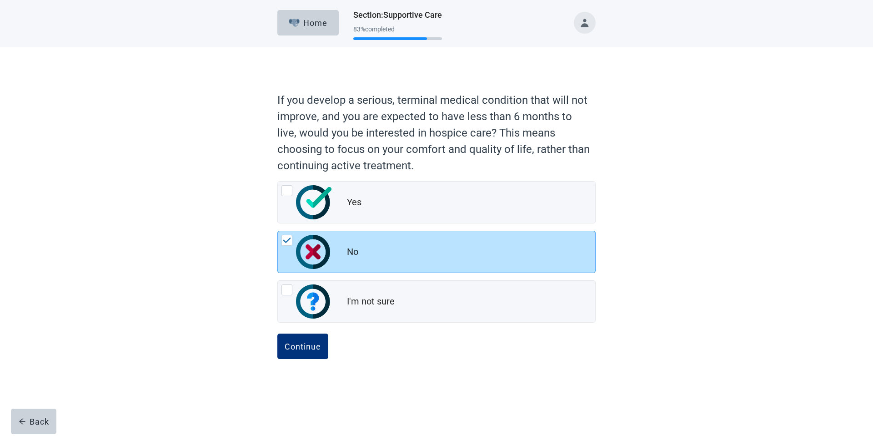
click at [330, 341] on div "Continue" at bounding box center [436, 355] width 318 height 45
click at [321, 341] on button "Continue" at bounding box center [302, 345] width 51 height 25
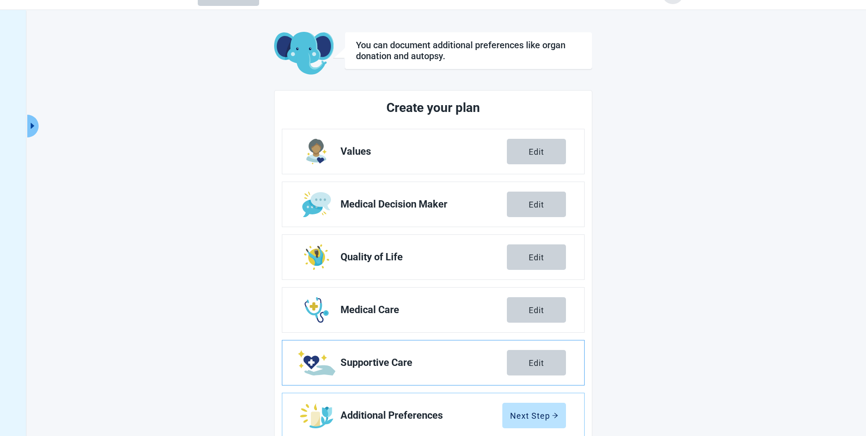
scroll to position [48, 0]
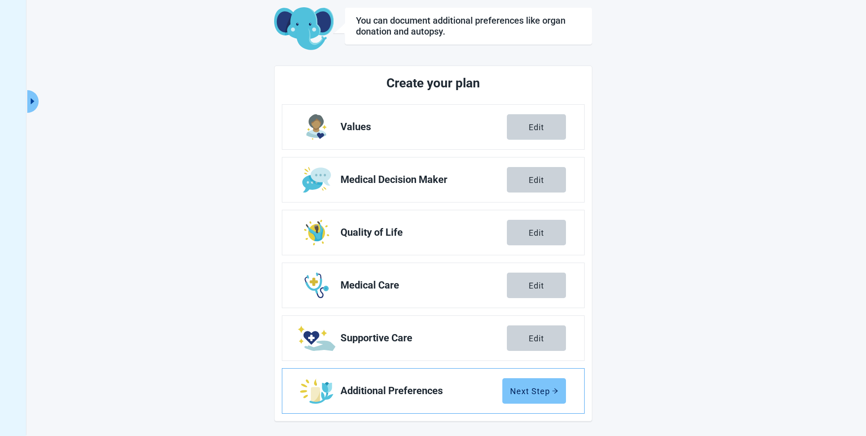
click at [525, 382] on button "Next Step" at bounding box center [534, 390] width 64 height 25
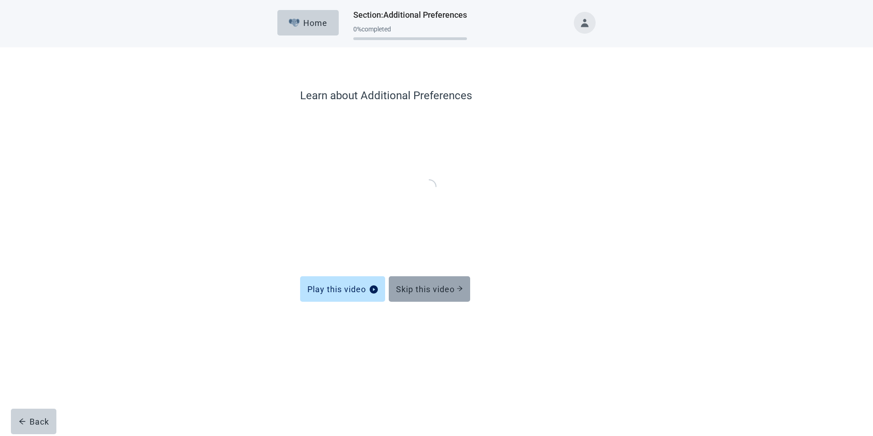
click at [429, 287] on div "Skip this video" at bounding box center [429, 288] width 67 height 9
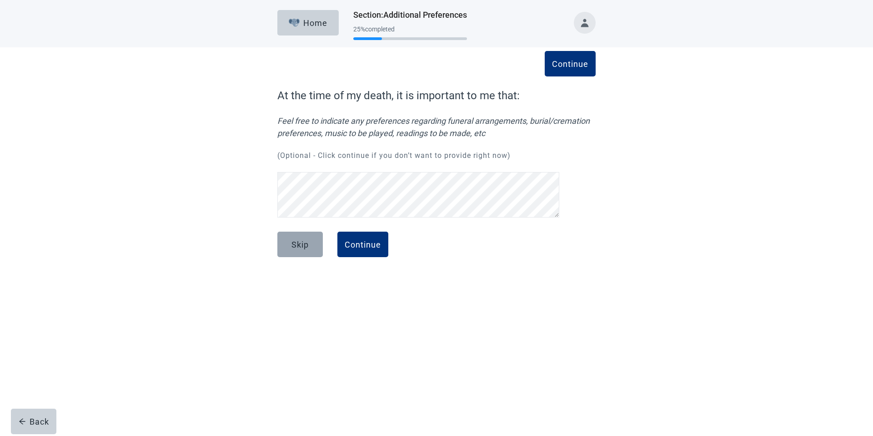
click at [303, 246] on div "Skip" at bounding box center [299, 244] width 17 height 9
click at [362, 252] on button "Continue" at bounding box center [362, 243] width 51 height 25
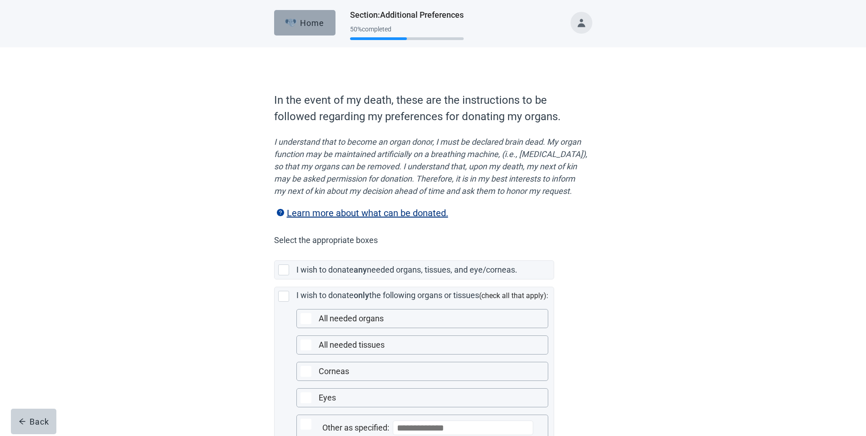
click at [295, 25] on img "button" at bounding box center [290, 23] width 11 height 8
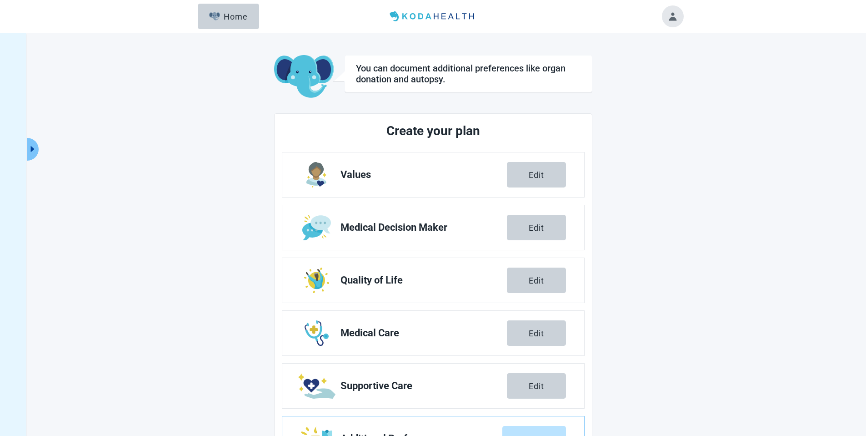
click at [37, 149] on button "Click to view full menu" at bounding box center [32, 149] width 11 height 23
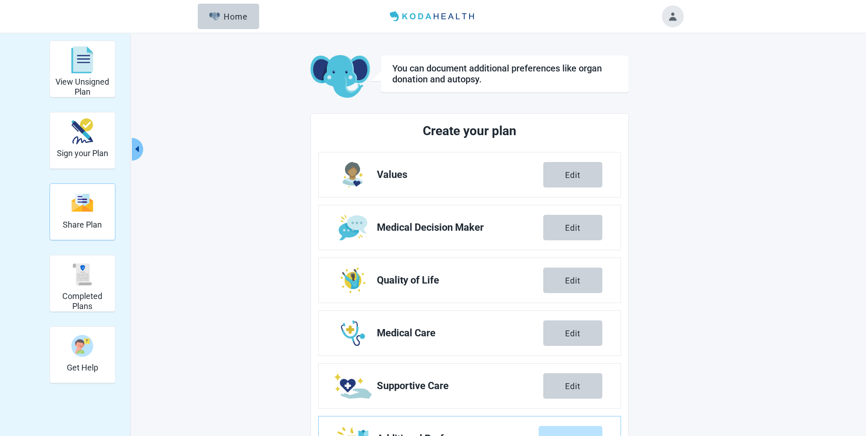
click at [67, 224] on h2 "Share Plan" at bounding box center [82, 225] width 39 height 10
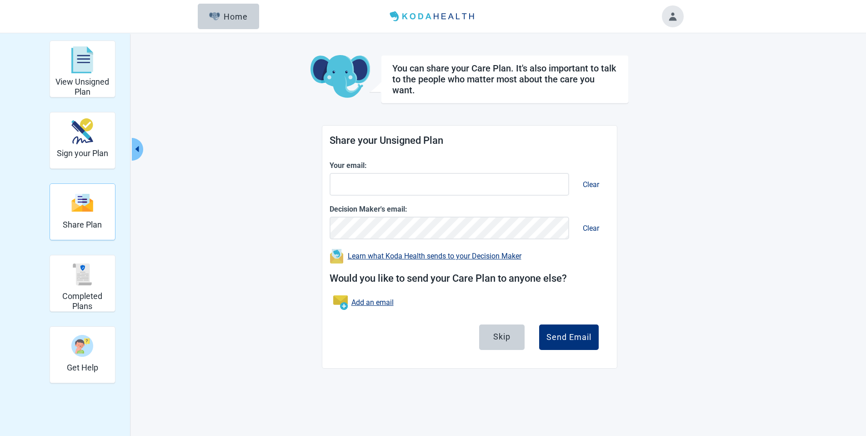
click at [95, 215] on div "Share Plan" at bounding box center [82, 202] width 39 height 34
click at [108, 159] on div "Sign your Plan" at bounding box center [82, 140] width 51 height 52
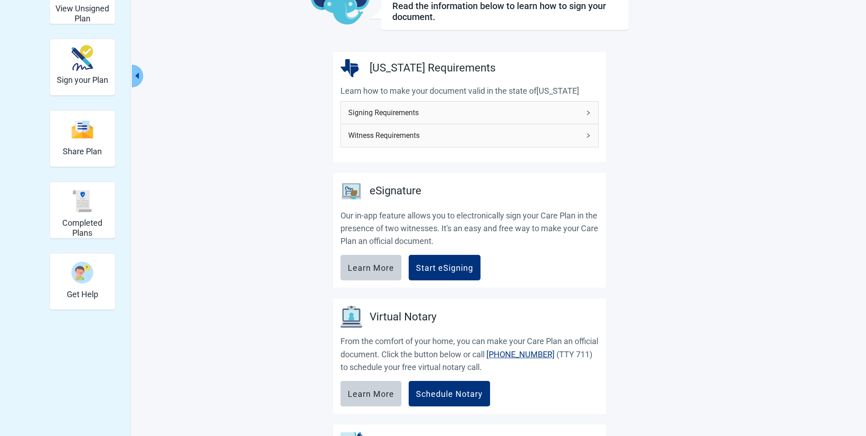
scroll to position [76, 0]
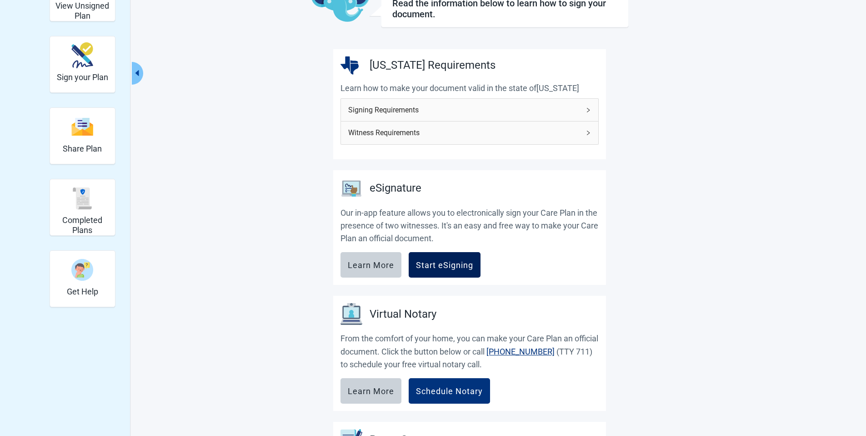
click at [455, 259] on button "Start eSigning" at bounding box center [445, 264] width 72 height 25
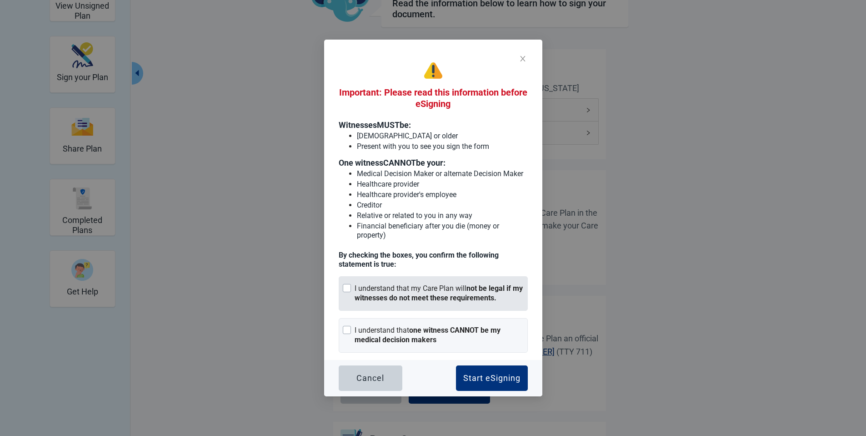
click at [406, 286] on div "I understand that my Care Plan will not be legal if my witnesses do not meet th…" at bounding box center [439, 293] width 169 height 19
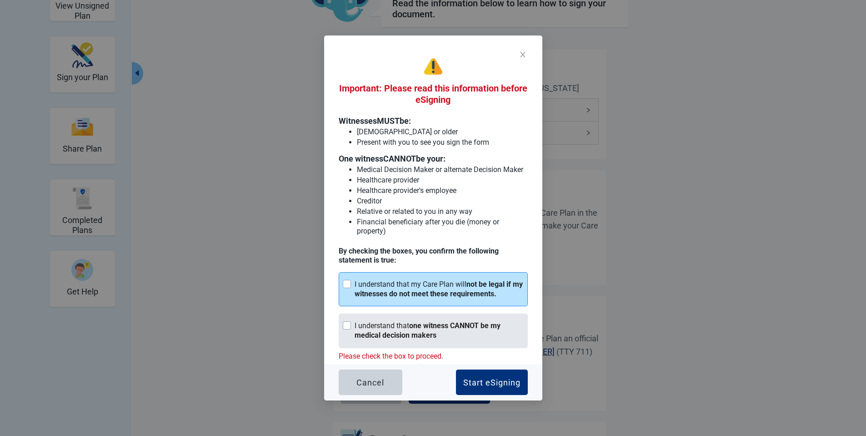
click at [414, 330] on strong "one witness CANNOT be my medical decision makers" at bounding box center [428, 330] width 146 height 18
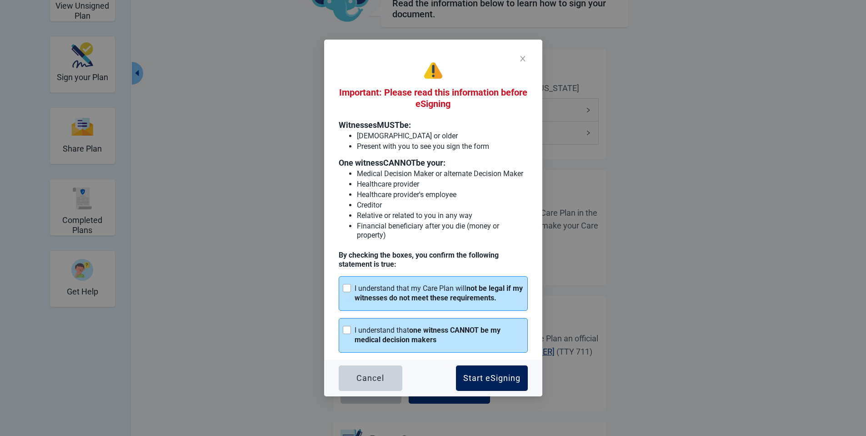
click at [474, 370] on button "Start eSigning" at bounding box center [492, 377] width 72 height 25
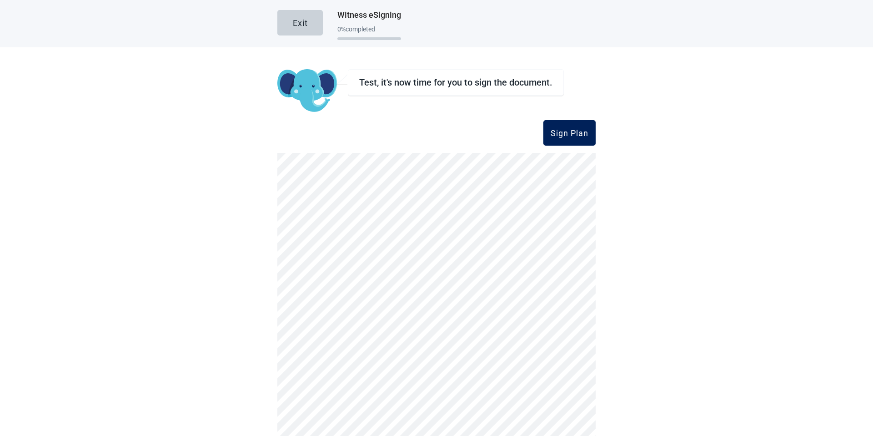
click at [550, 124] on button "Sign Plan" at bounding box center [569, 132] width 52 height 25
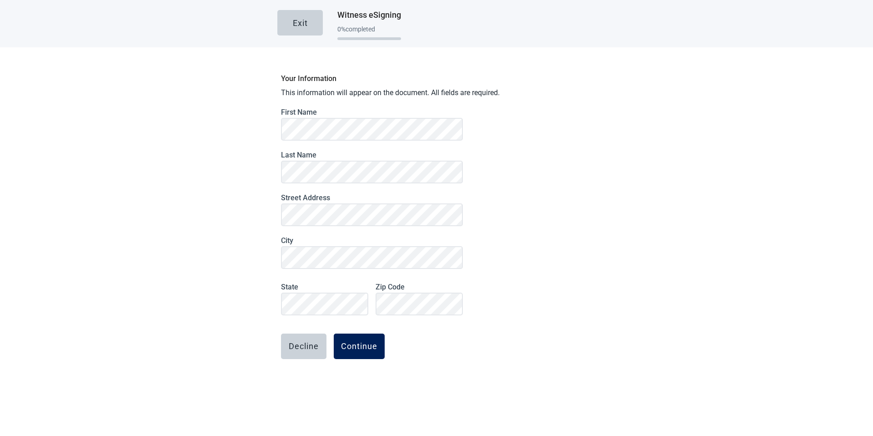
click at [369, 352] on button "Continue" at bounding box center [359, 345] width 51 height 25
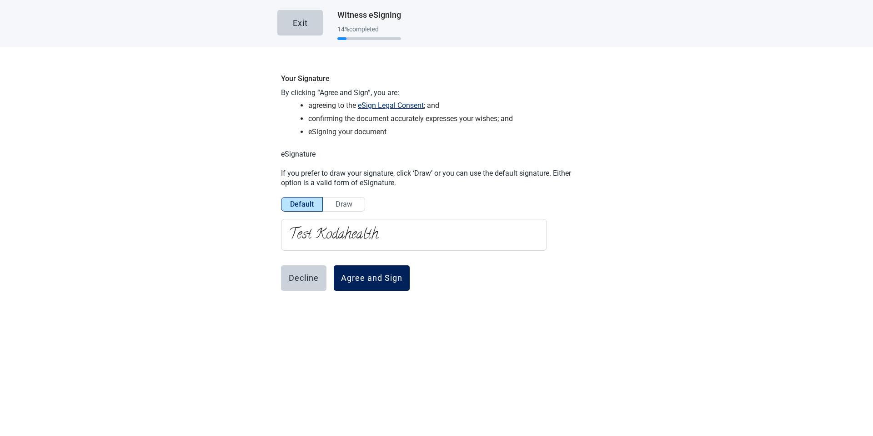
click at [371, 280] on div "Agree and Sign" at bounding box center [371, 277] width 61 height 9
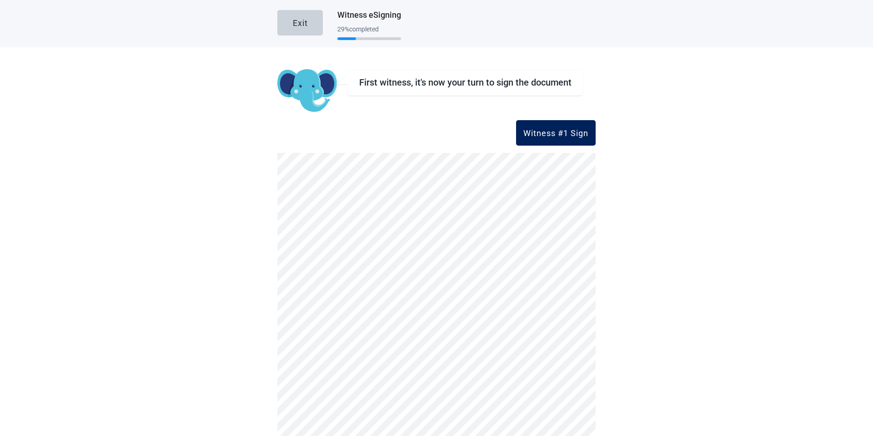
click at [543, 130] on div "Witness #1 Sign" at bounding box center [555, 132] width 65 height 9
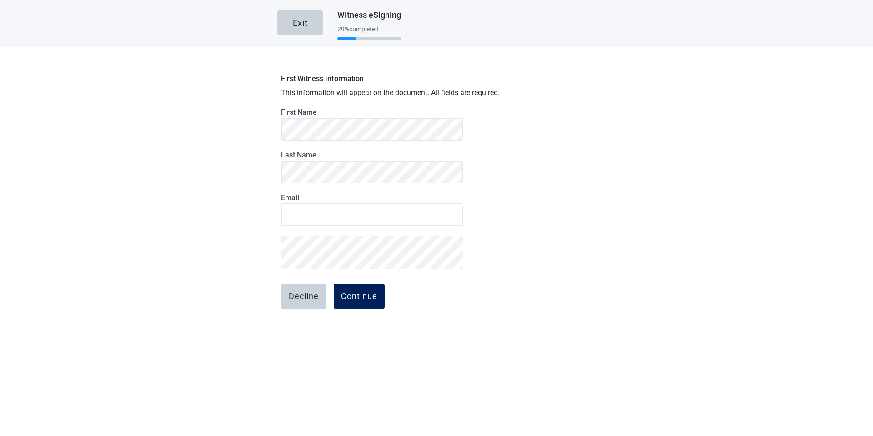
click at [335, 301] on button "Continue" at bounding box center [359, 295] width 51 height 25
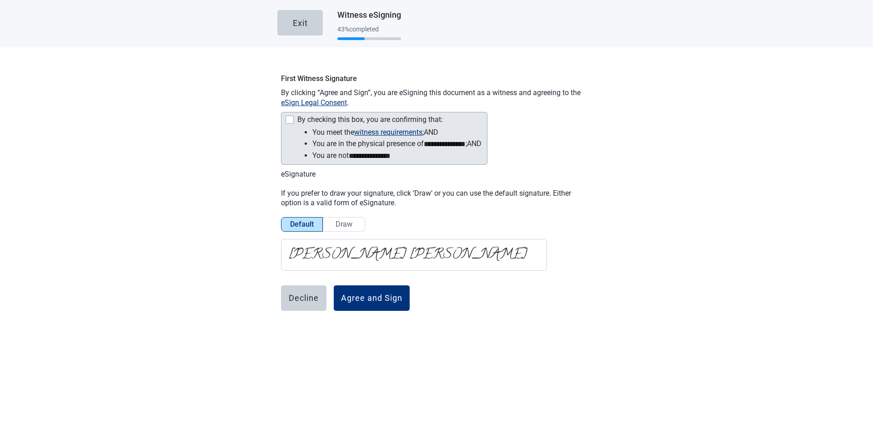
click at [290, 119] on div "Main content" at bounding box center [289, 119] width 8 height 8
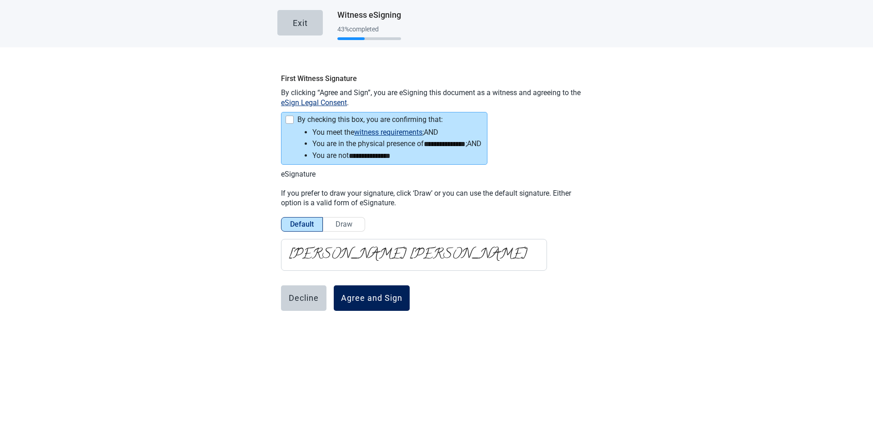
click at [357, 289] on button "Agree and Sign" at bounding box center [372, 297] width 76 height 25
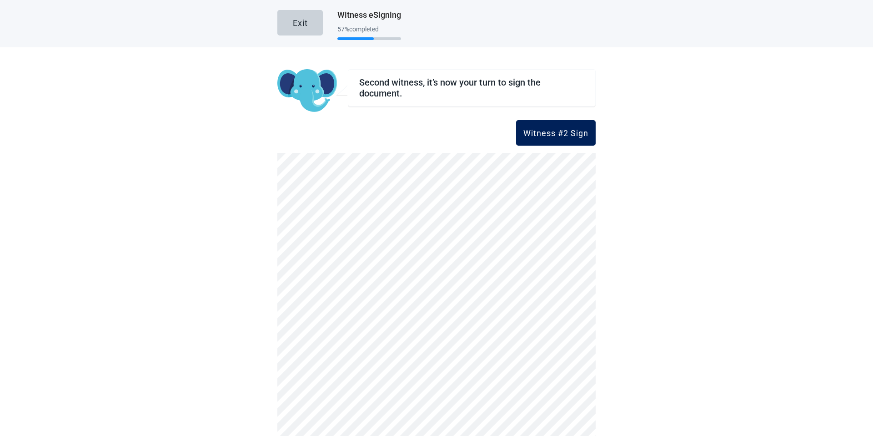
click at [539, 125] on button "Witness #2 Sign" at bounding box center [556, 132] width 80 height 25
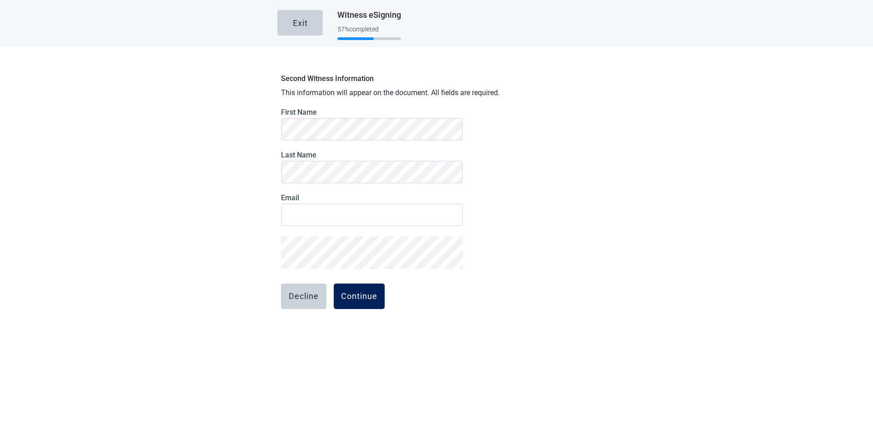
click at [345, 304] on button "Continue" at bounding box center [359, 295] width 51 height 25
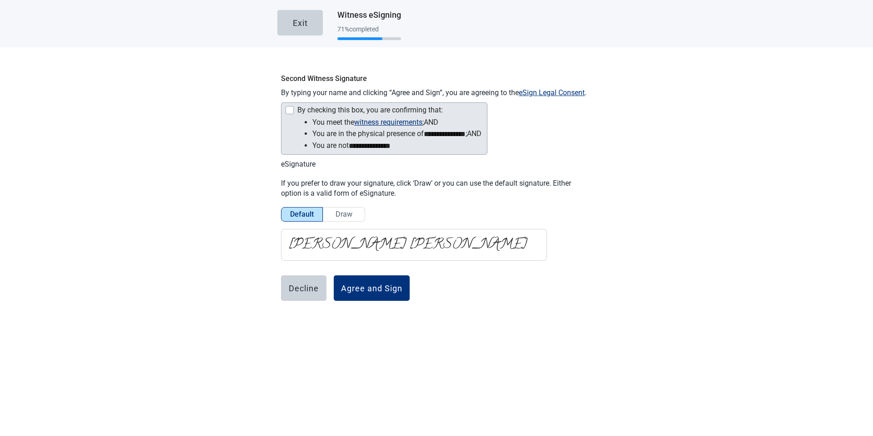
click at [311, 109] on div "By checking this box, you are confirming that:" at bounding box center [369, 110] width 145 height 8
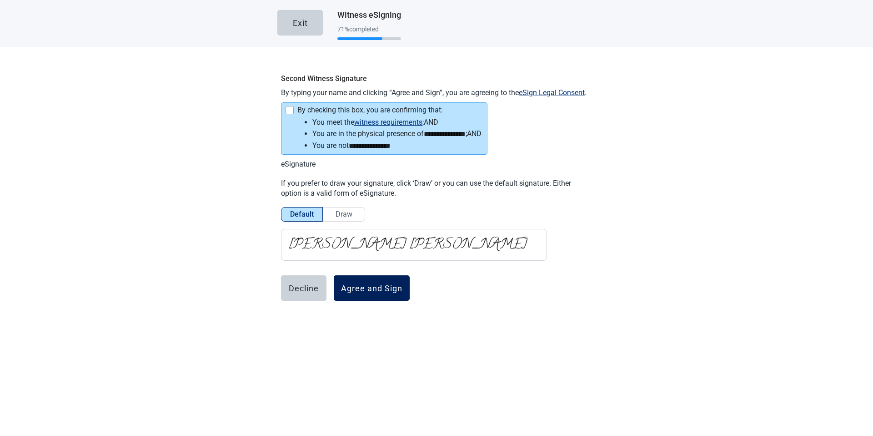
click at [358, 280] on button "Agree and Sign" at bounding box center [372, 287] width 76 height 25
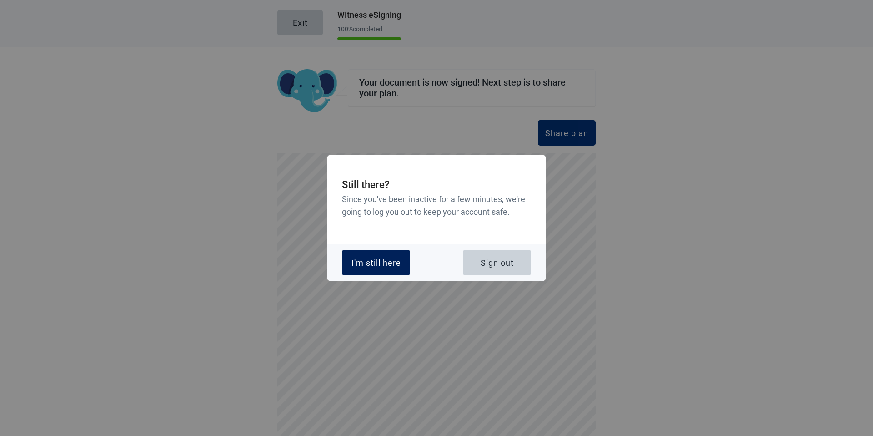
click at [383, 269] on button "I'm still here" at bounding box center [376, 262] width 68 height 25
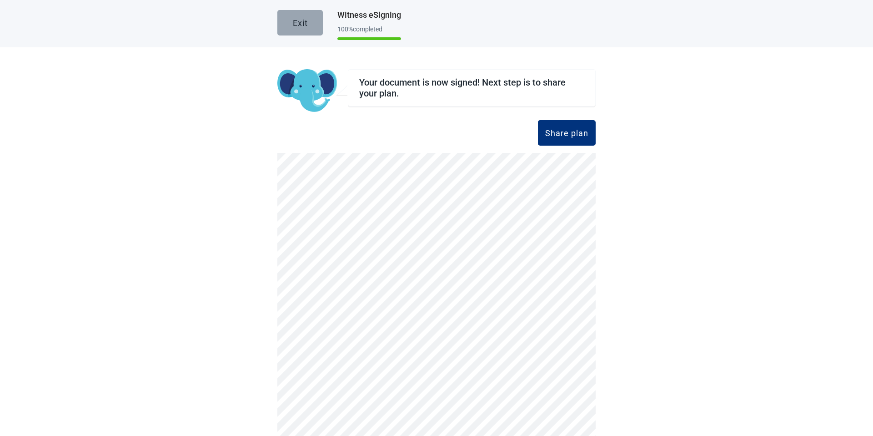
click at [293, 22] on div "Exit" at bounding box center [300, 22] width 15 height 9
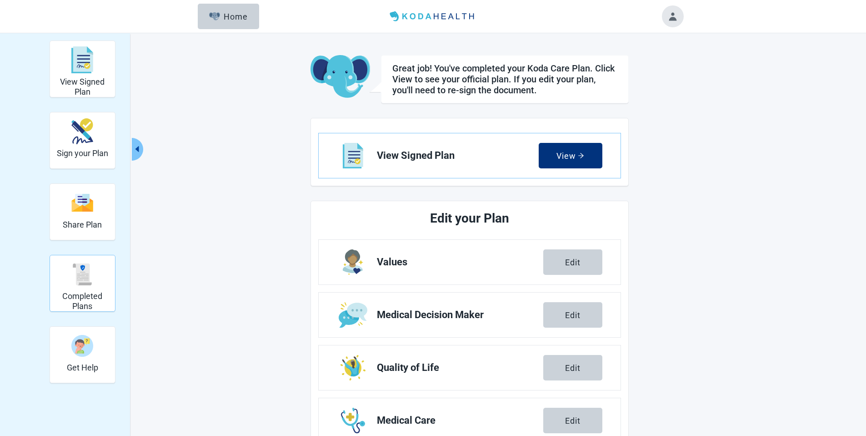
click at [103, 280] on div "Completed Plans" at bounding box center [83, 274] width 58 height 34
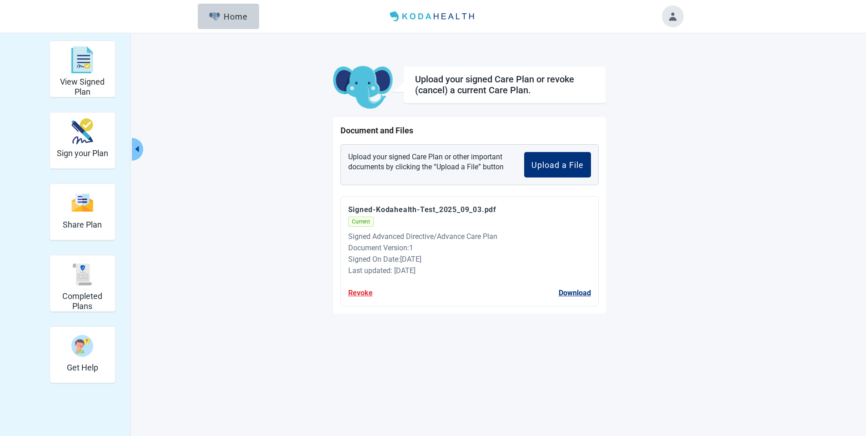
click at [368, 295] on button "Revoke" at bounding box center [360, 292] width 25 height 11
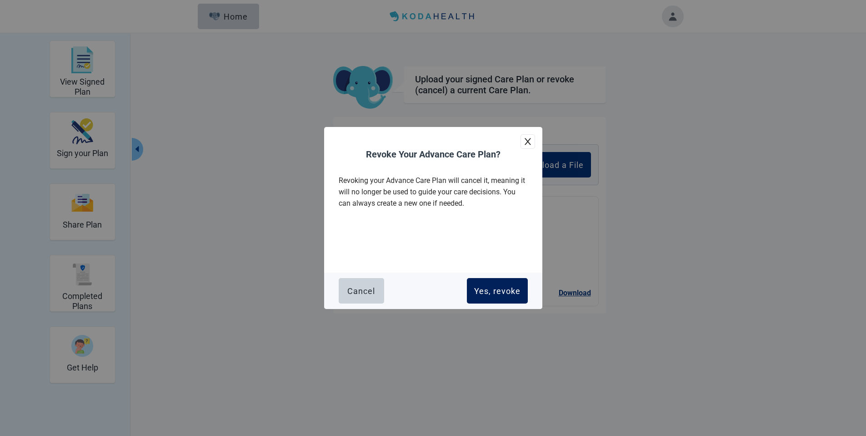
click at [493, 286] on div "Yes, revoke" at bounding box center [497, 290] width 46 height 9
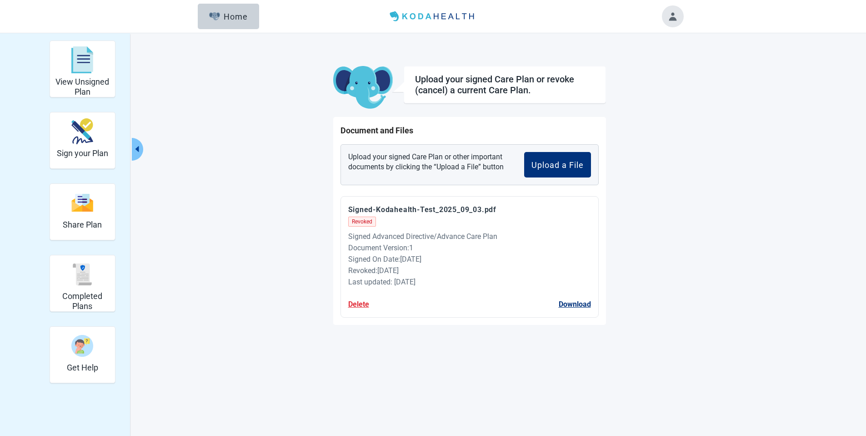
click at [172, 55] on div "View Unsigned Plan Sign your Plan Share Plan Completed Plans Get Help Upload yo…" at bounding box center [433, 251] width 866 height 436
click at [217, 8] on button "Home" at bounding box center [228, 16] width 61 height 25
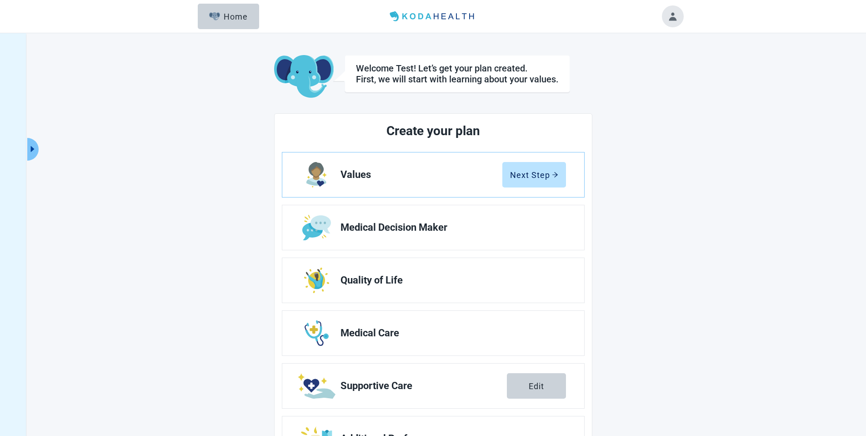
scroll to position [48, 0]
click at [223, 160] on main "Welcome Test! Let’s get your plan created. First, we will start with learning a…" at bounding box center [433, 262] width 500 height 414
click at [718, 185] on div "Welcome Test! Let’s get your plan created. First, we will start with learning a…" at bounding box center [433, 258] width 866 height 450
click at [28, 150] on icon "caret-right" at bounding box center [32, 149] width 9 height 9
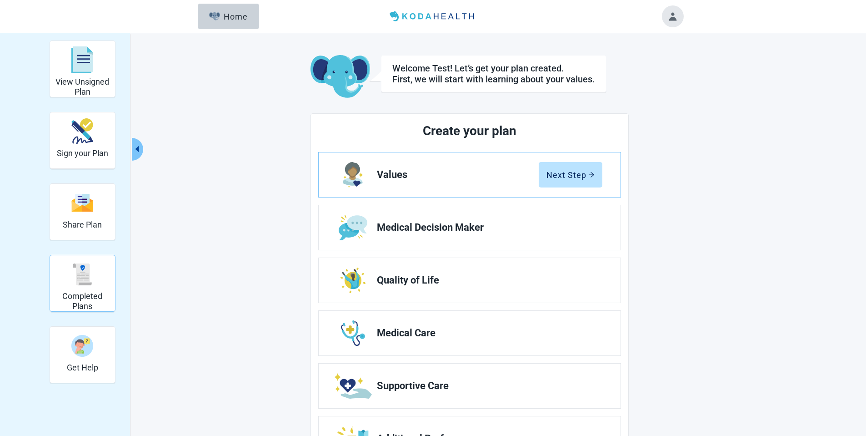
click at [74, 297] on h2 "Completed Plans" at bounding box center [83, 301] width 58 height 20
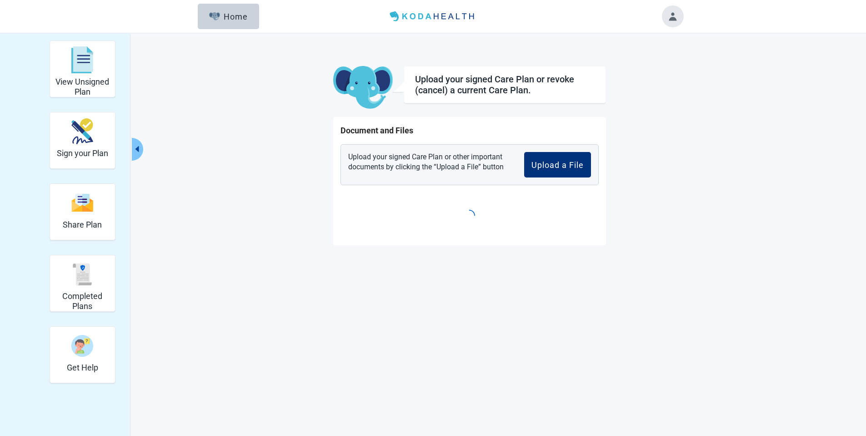
click at [138, 149] on icon "caret-left" at bounding box center [137, 149] width 4 height 6
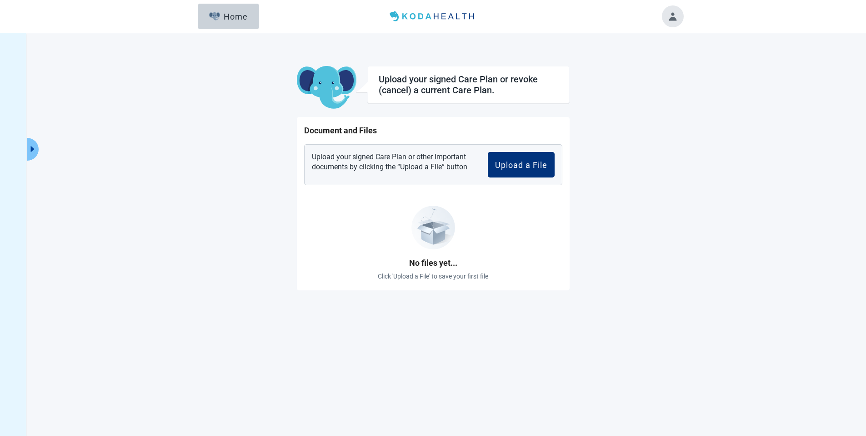
click at [240, 18] on div "Home" at bounding box center [228, 16] width 39 height 9
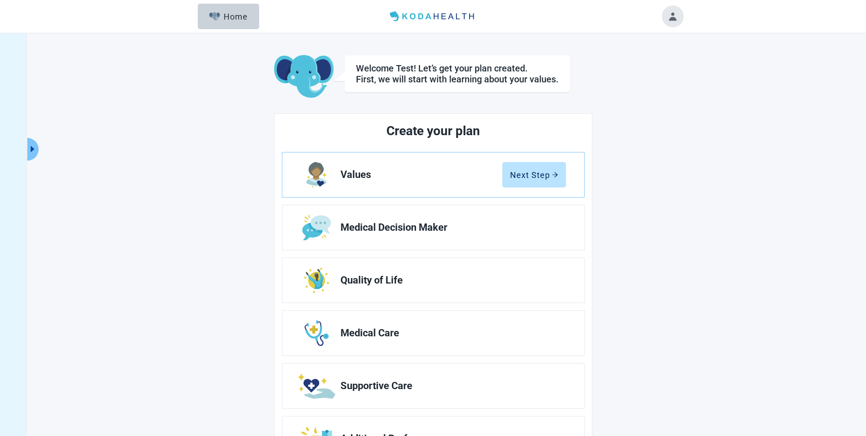
click at [688, 124] on div "Welcome Test! Let’s get your plan created. First, we will start with learning a…" at bounding box center [433, 258] width 866 height 450
click at [676, 20] on button "Toggle account menu" at bounding box center [673, 16] width 22 height 22
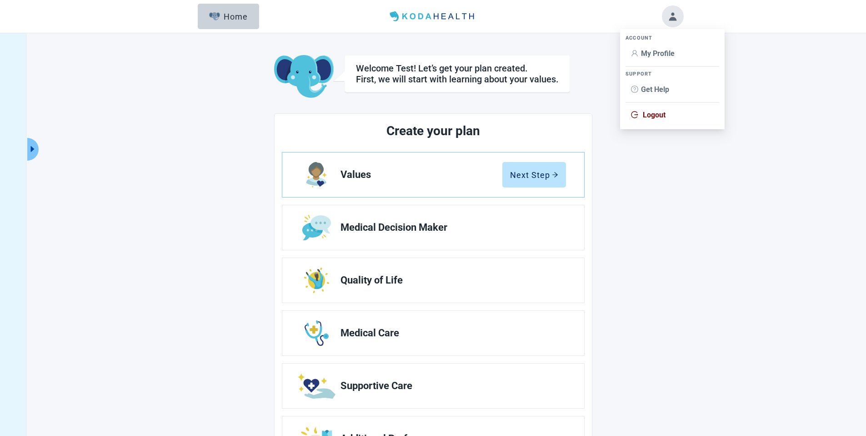
click at [652, 111] on span "Logout" at bounding box center [654, 114] width 23 height 9
